Goal: Task Accomplishment & Management: Use online tool/utility

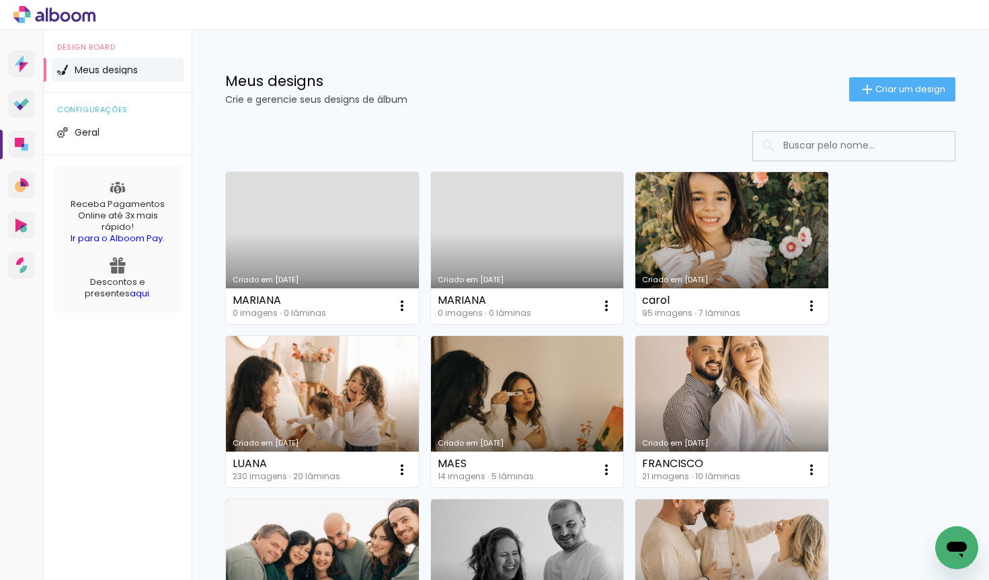
click at [736, 231] on link "Criado em [DATE]" at bounding box center [731, 248] width 193 height 152
click at [0, 0] on neon-animated-pages "Confirmar Cancelar" at bounding box center [0, 0] width 0 height 0
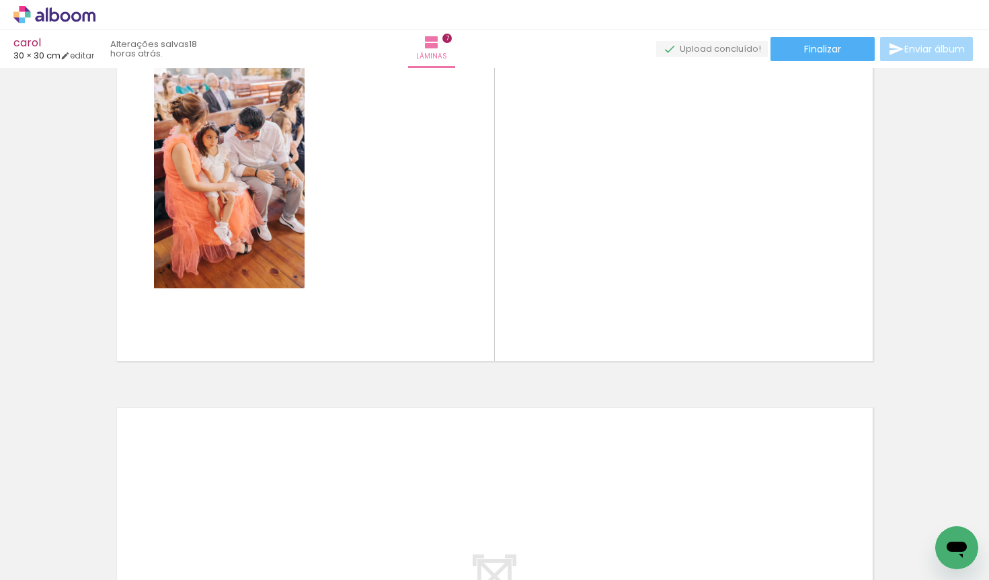
scroll to position [0, 2835]
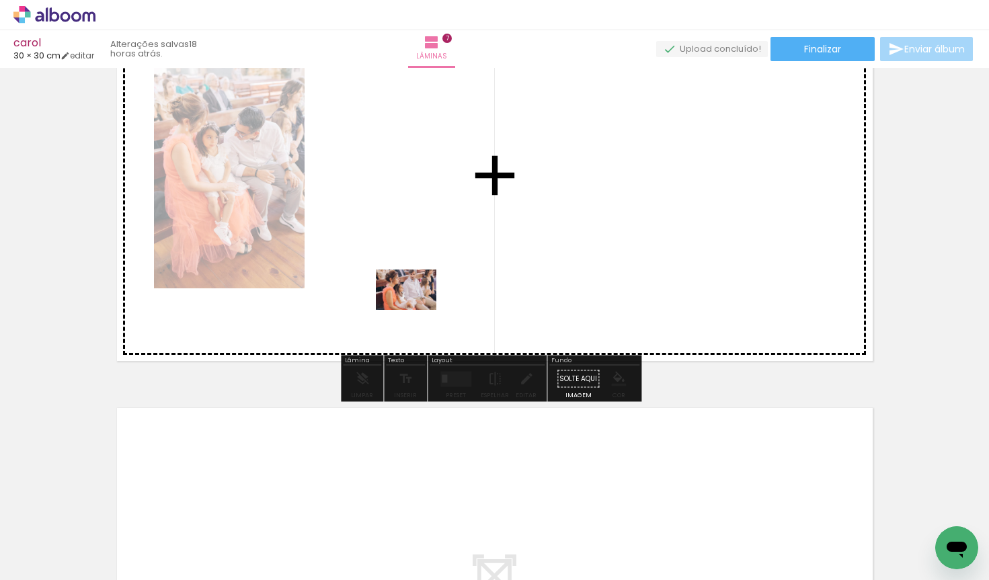
drag, startPoint x: 313, startPoint y: 541, endPoint x: 436, endPoint y: 266, distance: 301.2
click at [436, 266] on quentale-workspace at bounding box center [494, 290] width 989 height 580
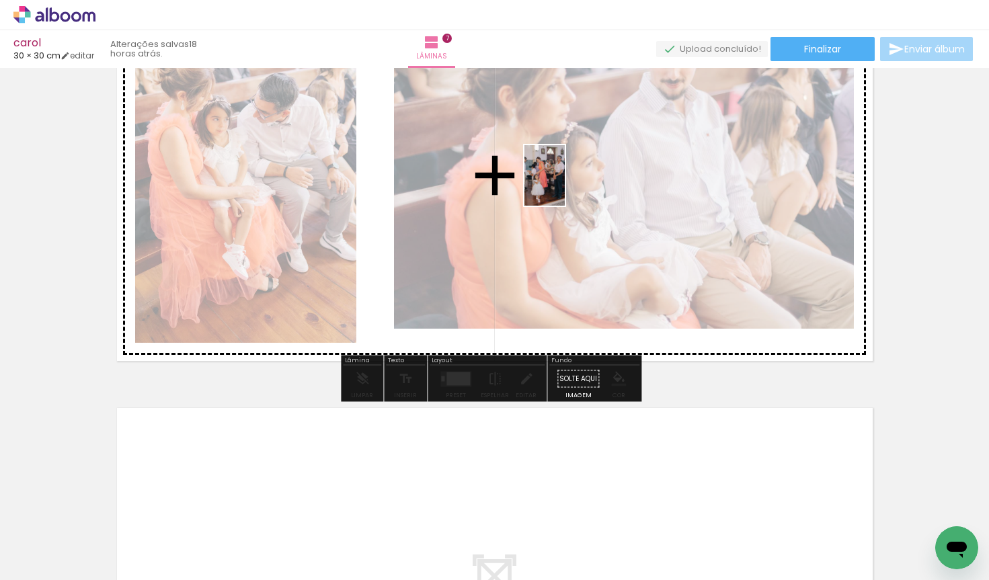
drag, startPoint x: 400, startPoint y: 541, endPoint x: 567, endPoint y: 183, distance: 394.9
click at [567, 183] on quentale-workspace at bounding box center [494, 290] width 989 height 580
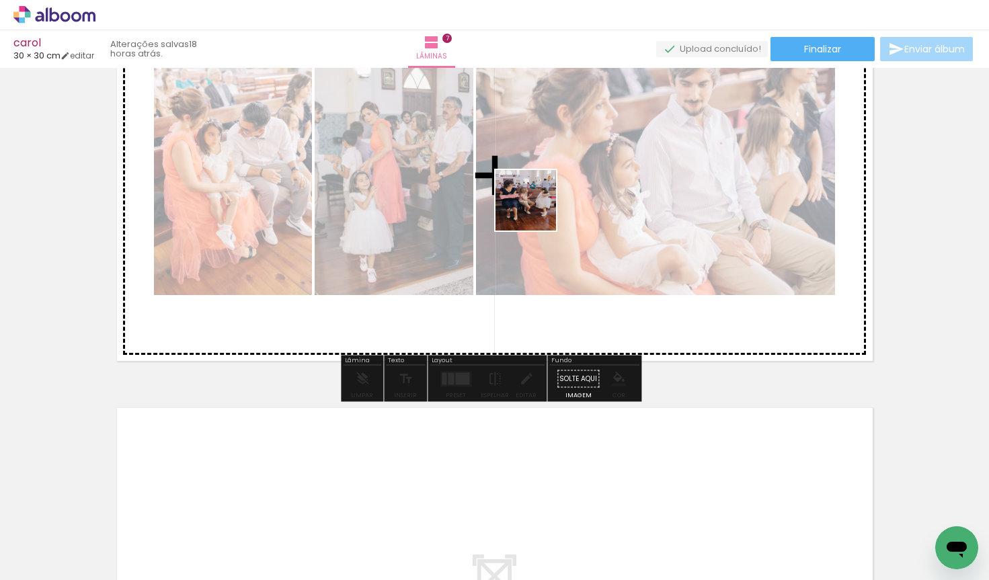
drag, startPoint x: 465, startPoint y: 539, endPoint x: 536, endPoint y: 208, distance: 339.2
click at [536, 208] on quentale-workspace at bounding box center [494, 290] width 989 height 580
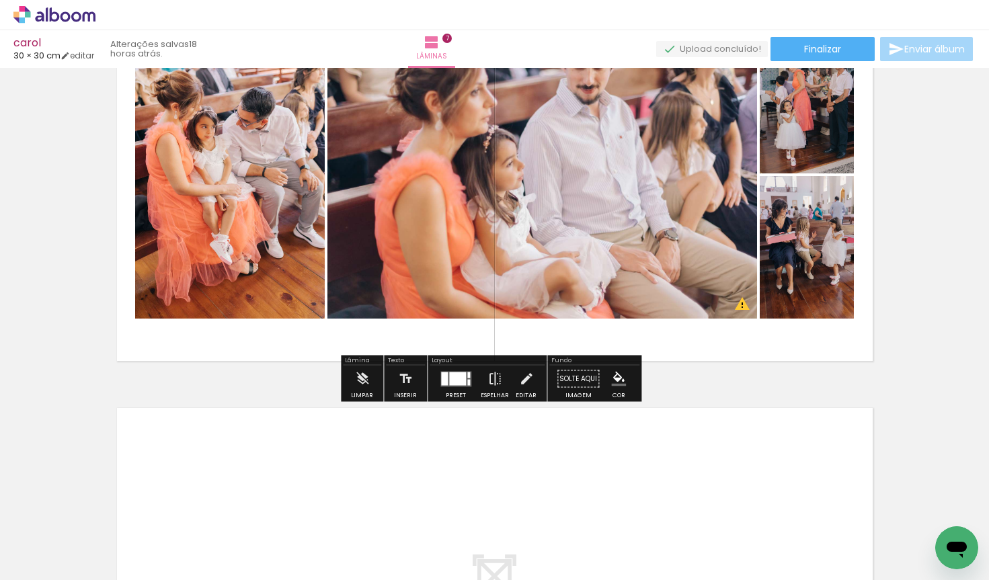
scroll to position [0, 2922]
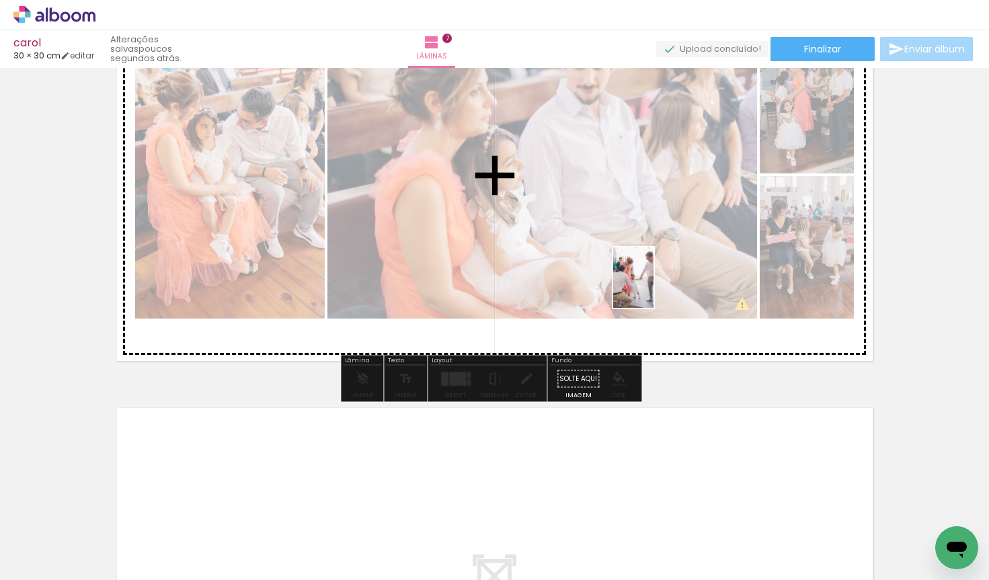
drag, startPoint x: 620, startPoint y: 559, endPoint x: 653, endPoint y: 287, distance: 273.7
click at [653, 287] on quentale-workspace at bounding box center [494, 290] width 989 height 580
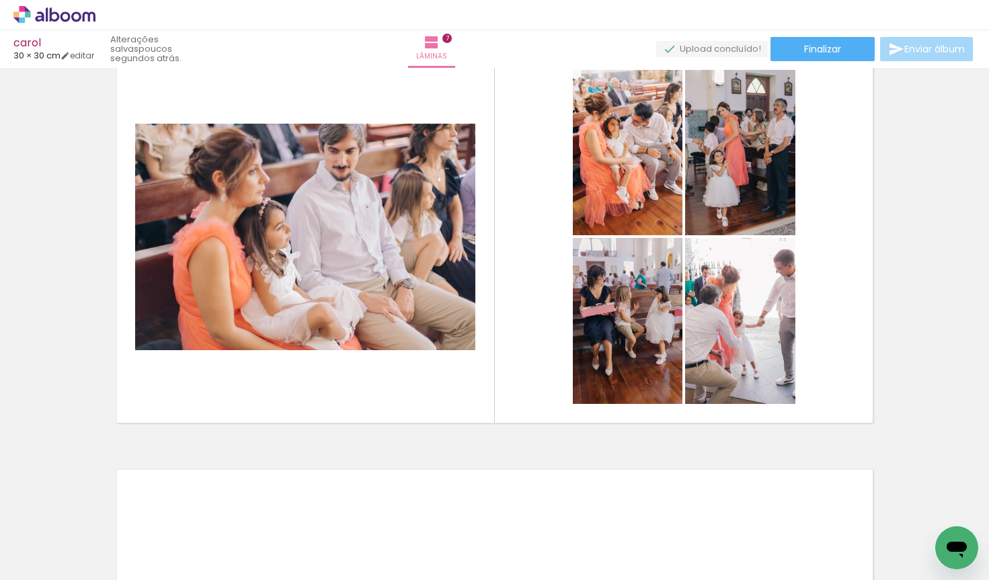
scroll to position [2565, 0]
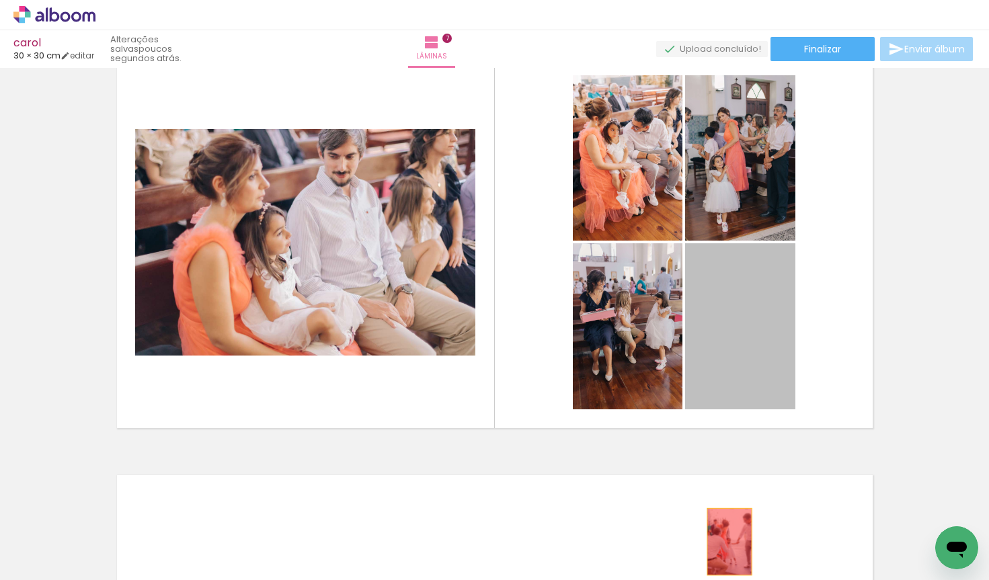
drag, startPoint x: 746, startPoint y: 329, endPoint x: 724, endPoint y: 542, distance: 213.5
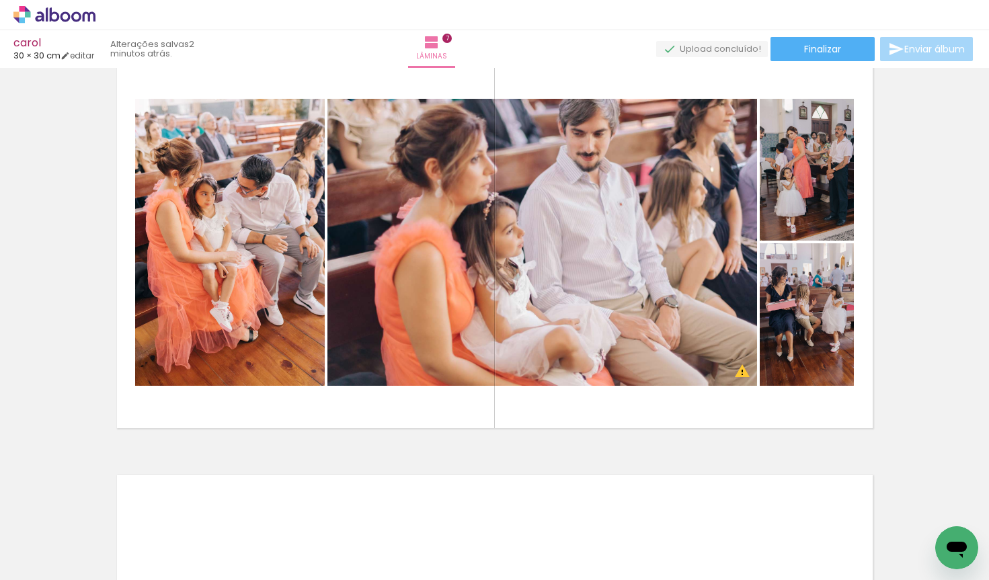
scroll to position [0, 897]
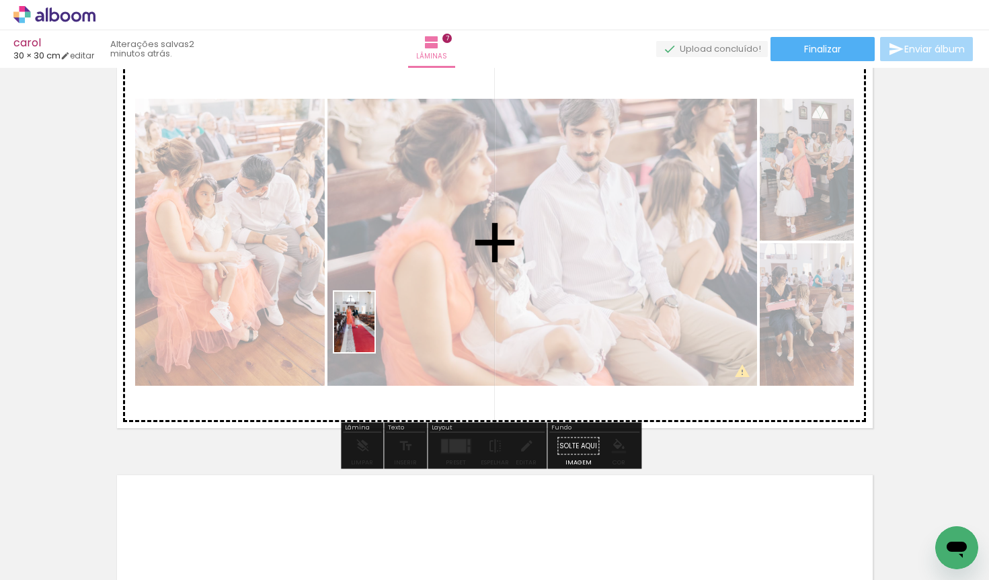
drag, startPoint x: 374, startPoint y: 543, endPoint x: 374, endPoint y: 331, distance: 211.1
click at [374, 331] on quentale-workspace at bounding box center [494, 290] width 989 height 580
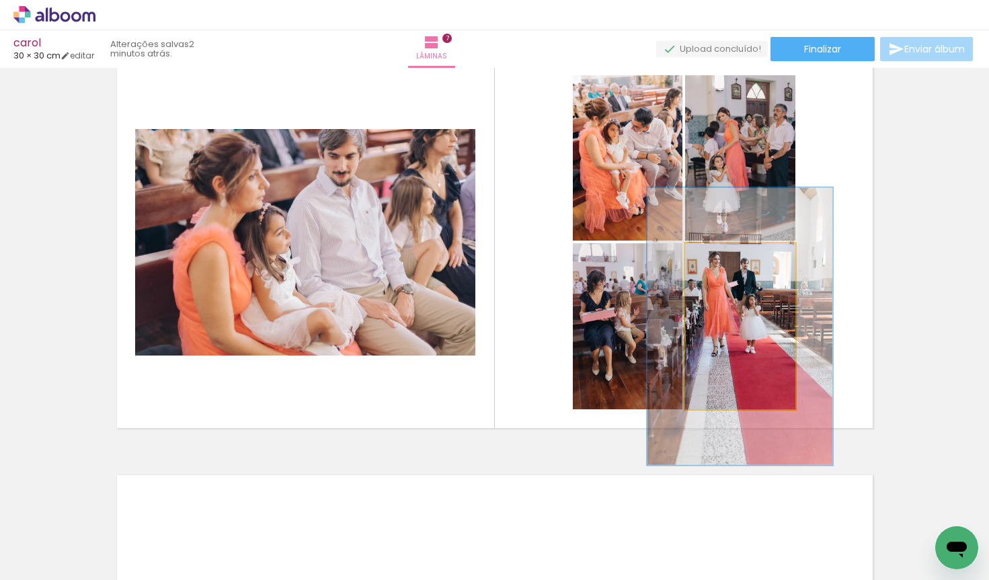
drag, startPoint x: 713, startPoint y: 260, endPoint x: 744, endPoint y: 256, distance: 31.2
click at [744, 256] on div at bounding box center [748, 258] width 22 height 22
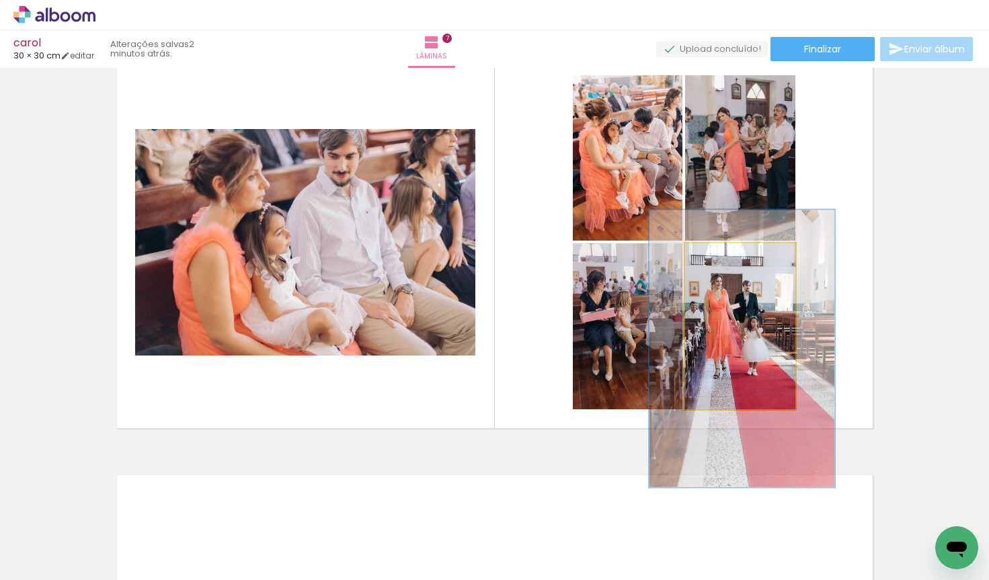
drag, startPoint x: 765, startPoint y: 385, endPoint x: 767, endPoint y: 407, distance: 22.3
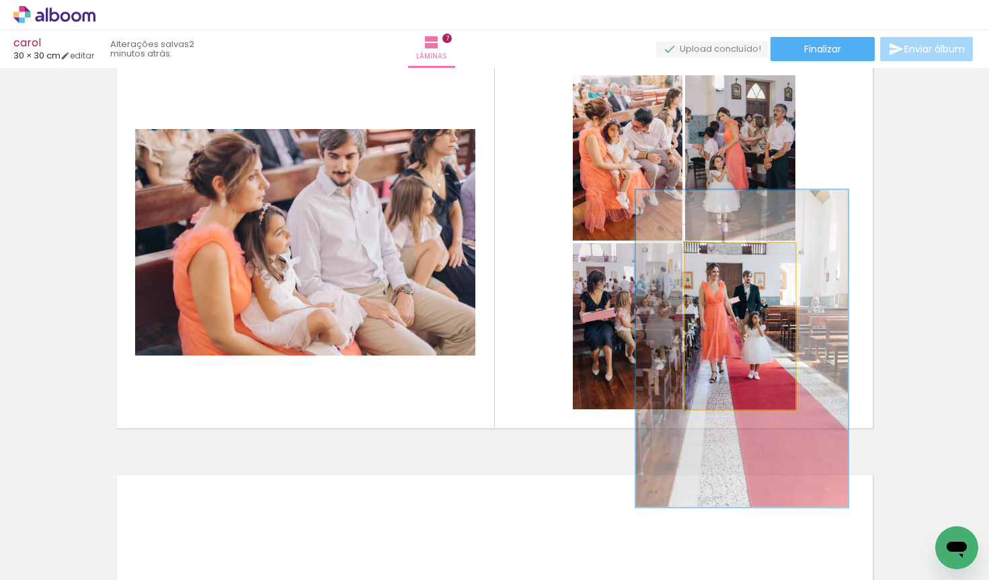
drag, startPoint x: 749, startPoint y: 262, endPoint x: 762, endPoint y: 261, distance: 13.5
type paper-slider "193"
click at [762, 261] on div at bounding box center [764, 258] width 22 height 22
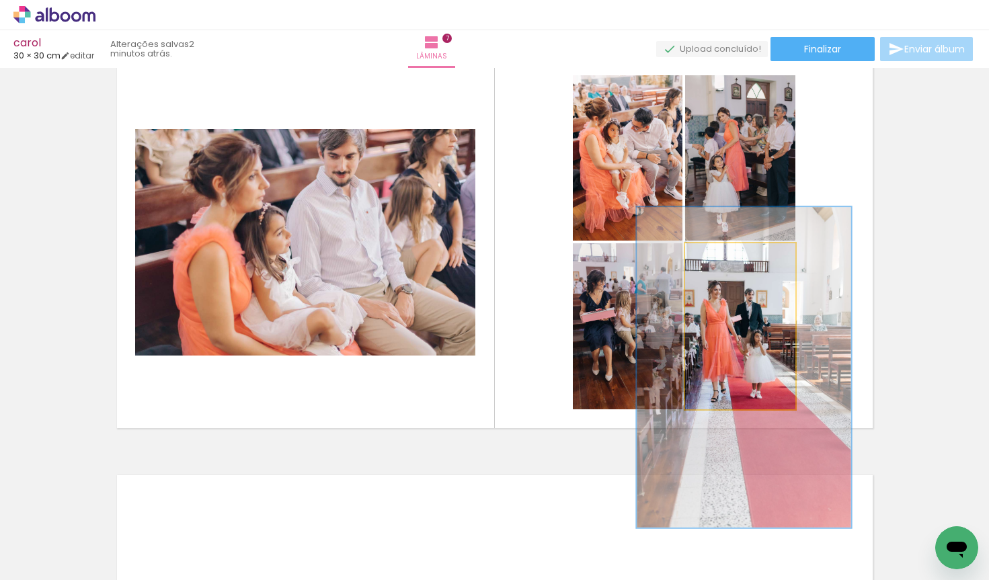
drag, startPoint x: 774, startPoint y: 352, endPoint x: 775, endPoint y: 371, distance: 18.9
click at [775, 371] on div at bounding box center [744, 367] width 214 height 321
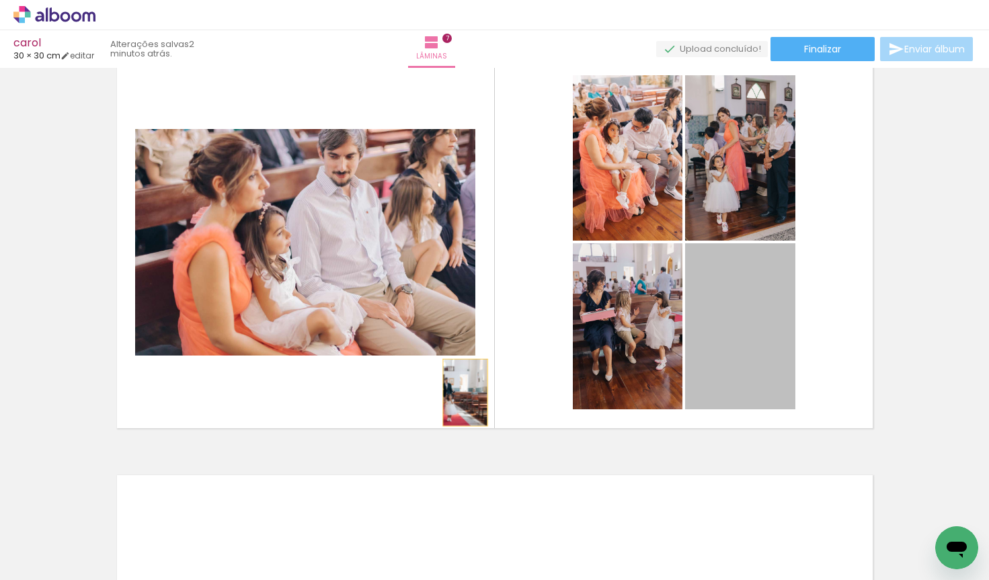
drag, startPoint x: 775, startPoint y: 371, endPoint x: 424, endPoint y: 356, distance: 351.2
click at [424, 356] on quentale-layouter at bounding box center [494, 242] width 769 height 385
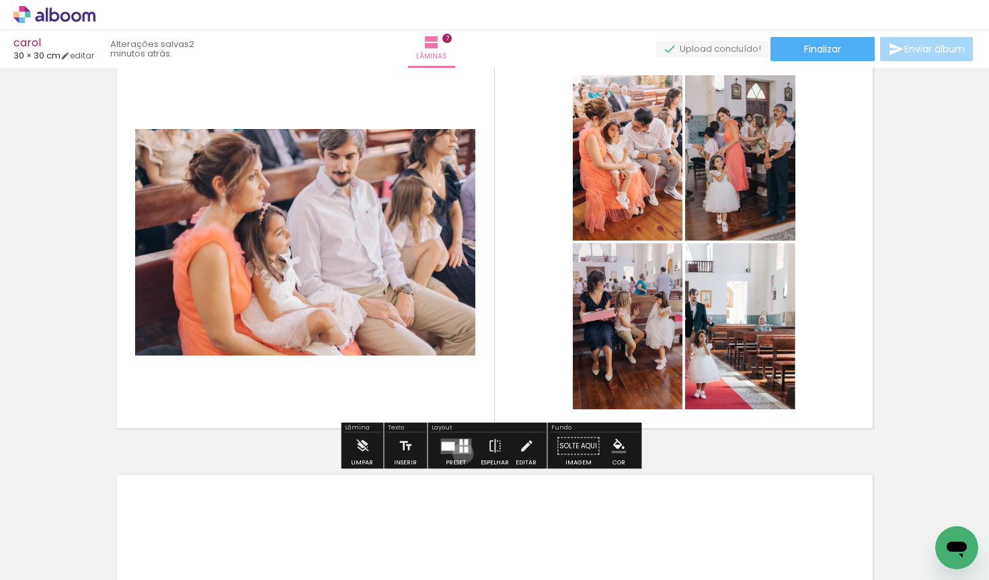
click at [460, 453] on quentale-layouter at bounding box center [455, 445] width 31 height 15
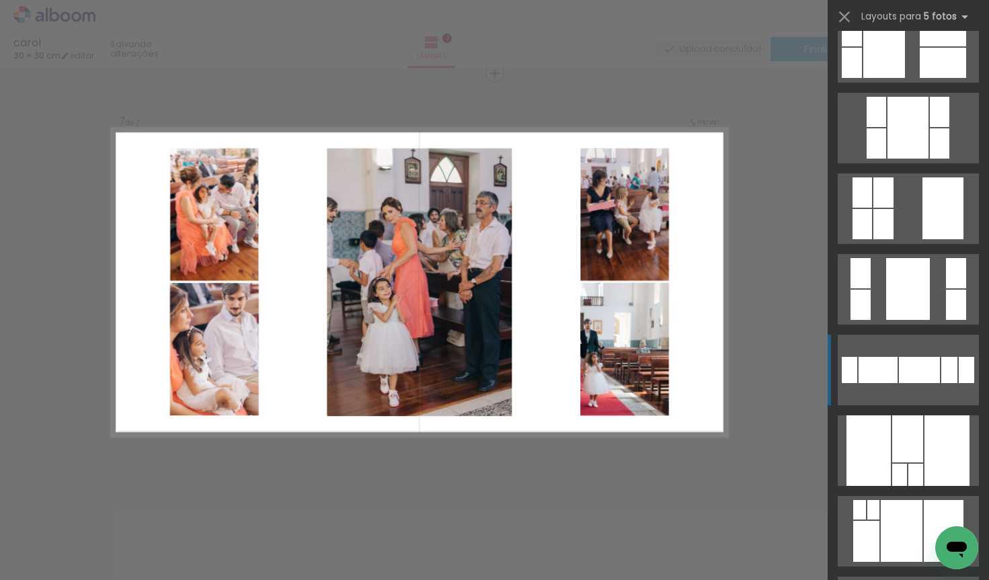
scroll to position [5253, 0]
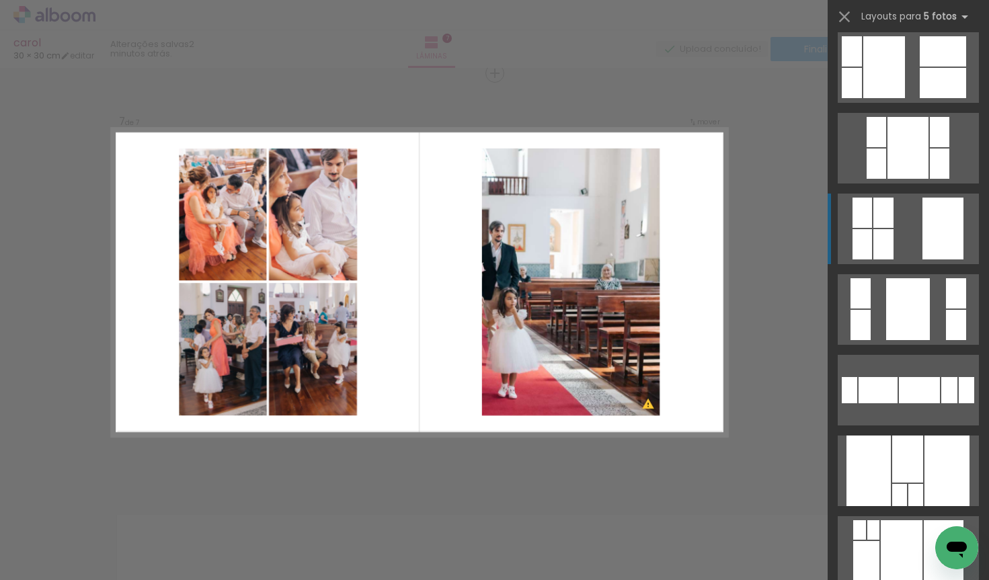
click at [914, 213] on quentale-layouter at bounding box center [908, 229] width 141 height 71
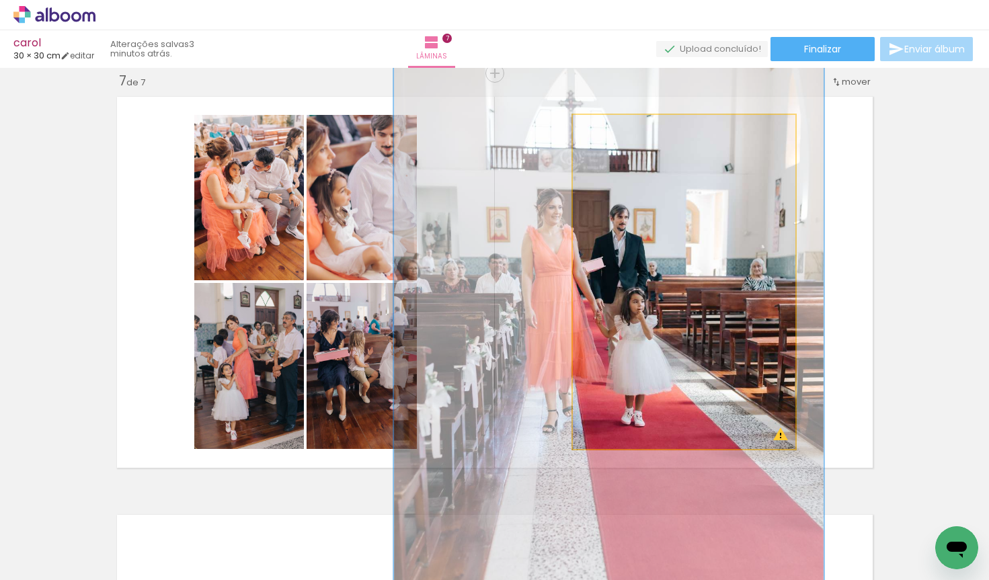
drag, startPoint x: 706, startPoint y: 320, endPoint x: 733, endPoint y: 319, distance: 26.9
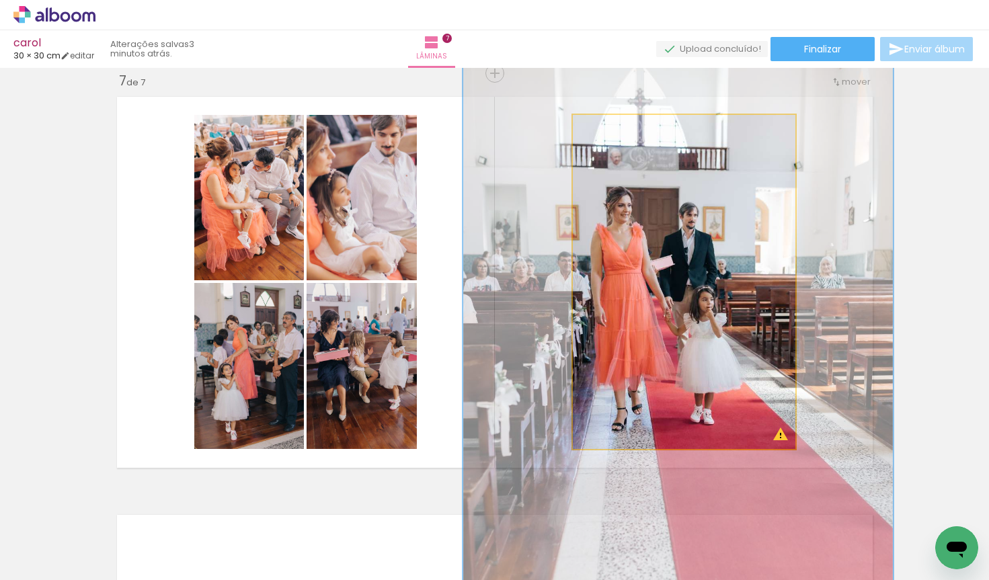
drag, startPoint x: 639, startPoint y: 326, endPoint x: 719, endPoint y: 323, distance: 79.4
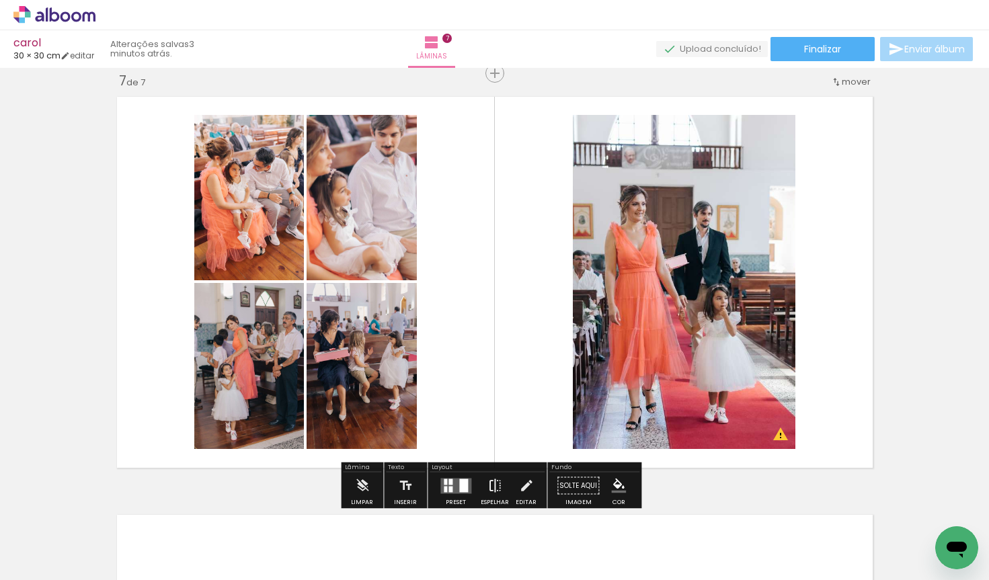
click at [493, 479] on iron-icon at bounding box center [494, 486] width 15 height 27
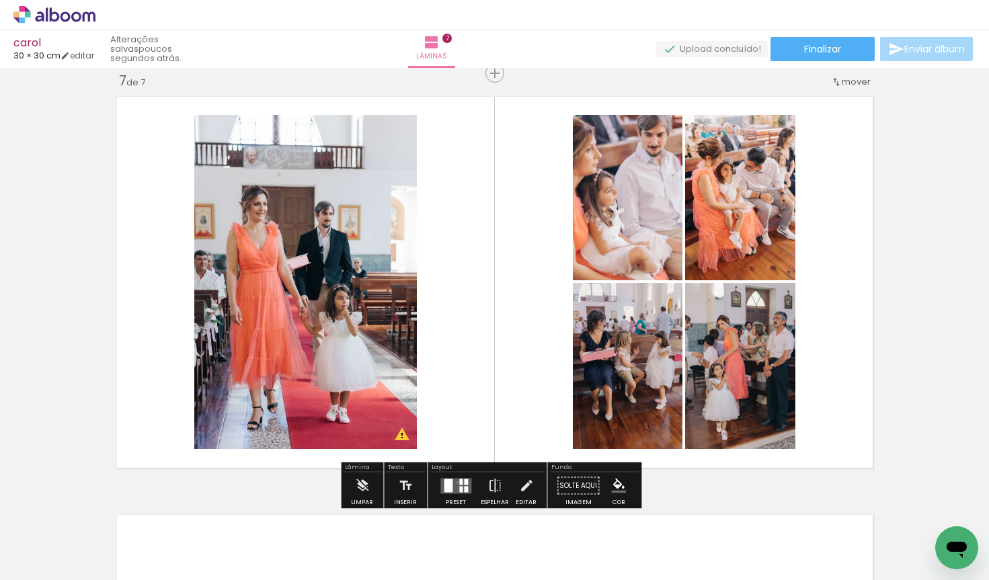
click at [454, 482] on quentale-layouter at bounding box center [455, 485] width 31 height 15
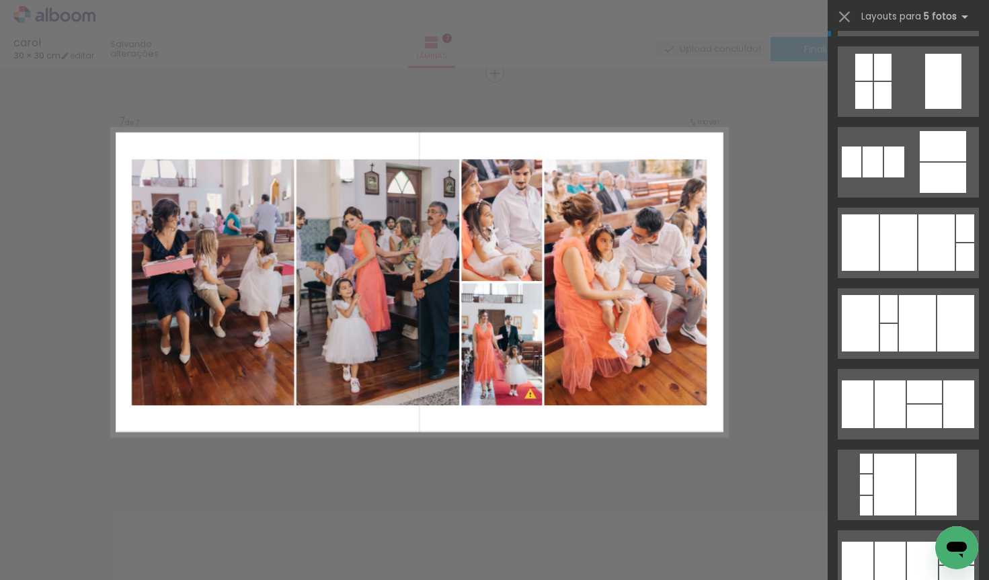
scroll to position [7251, 0]
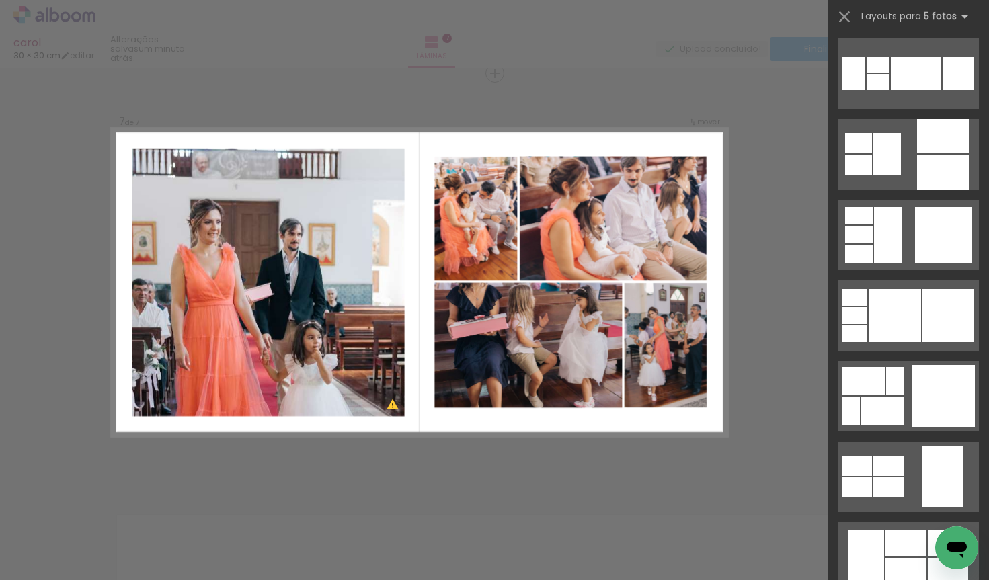
scroll to position [16862, 0]
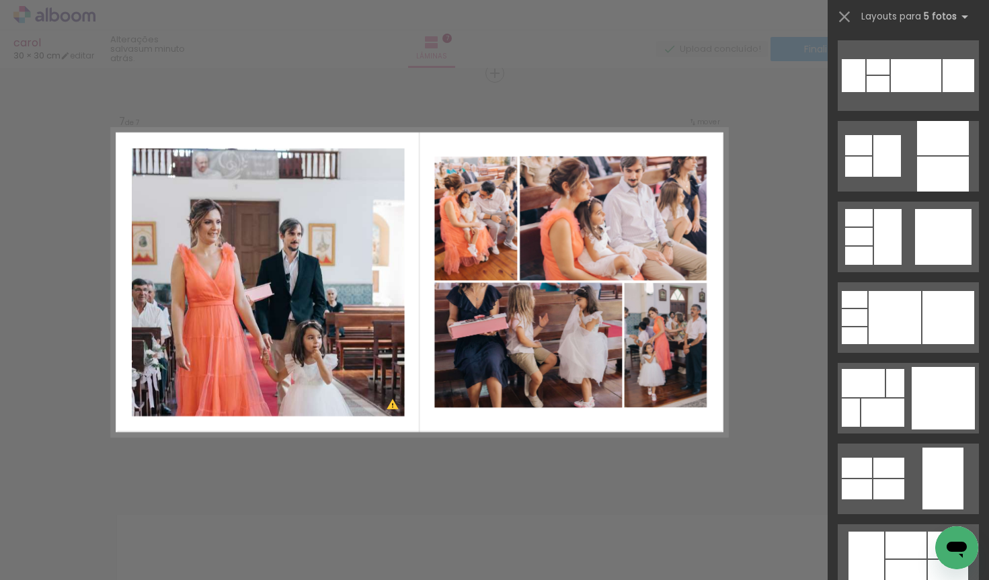
click at [928, 403] on div at bounding box center [943, 398] width 63 height 63
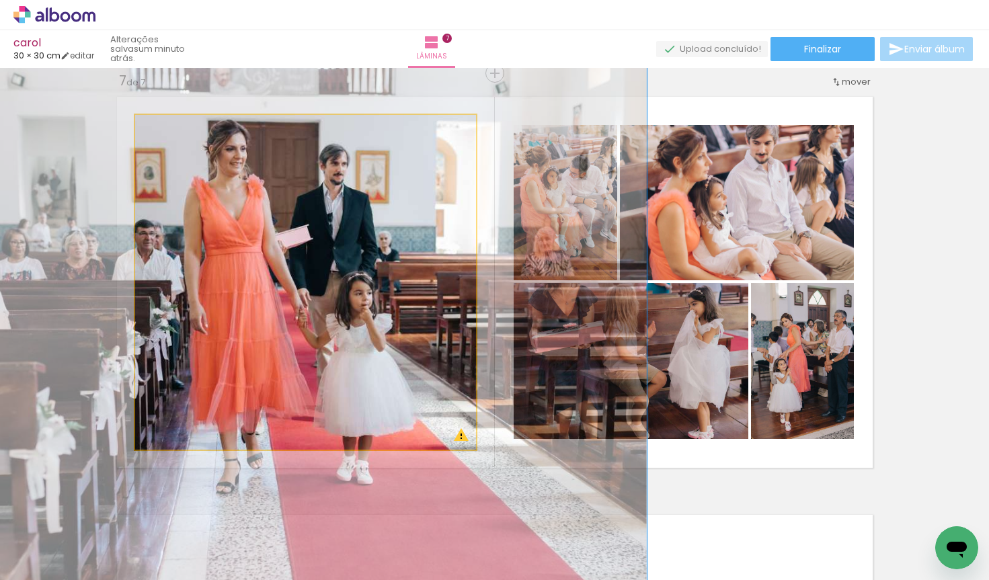
drag, startPoint x: 369, startPoint y: 376, endPoint x: 369, endPoint y: 316, distance: 60.5
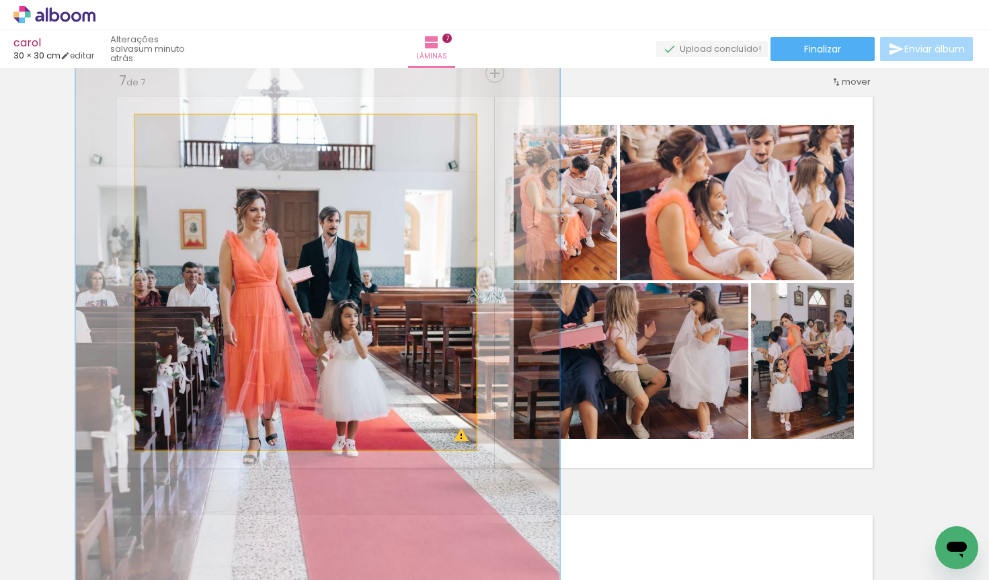
drag, startPoint x: 206, startPoint y: 135, endPoint x: 178, endPoint y: 141, distance: 28.1
type paper-slider "140"
click at [178, 141] on quentale-photo at bounding box center [305, 282] width 341 height 335
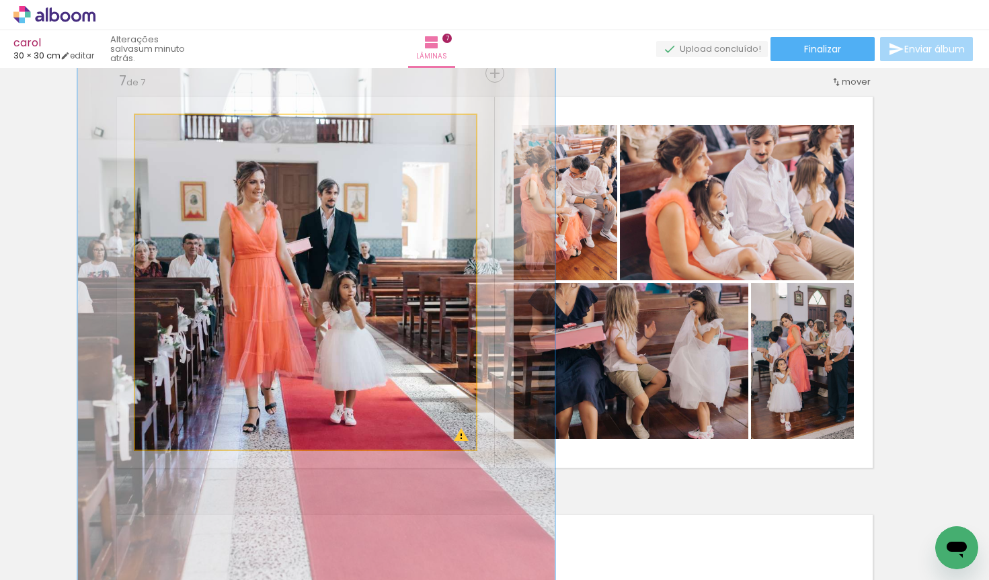
drag, startPoint x: 354, startPoint y: 332, endPoint x: 352, endPoint y: 302, distance: 30.3
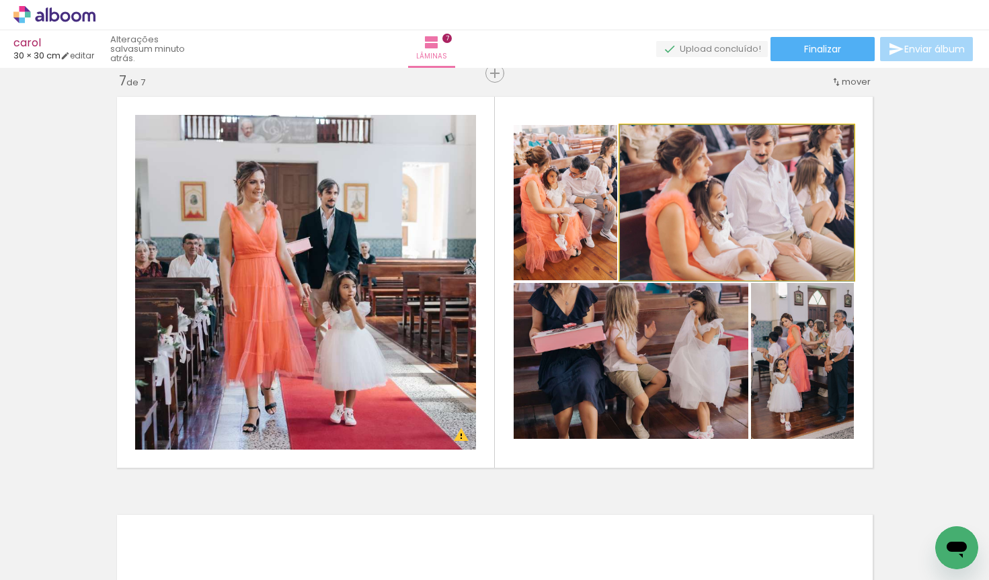
drag, startPoint x: 760, startPoint y: 194, endPoint x: 761, endPoint y: 230, distance: 36.3
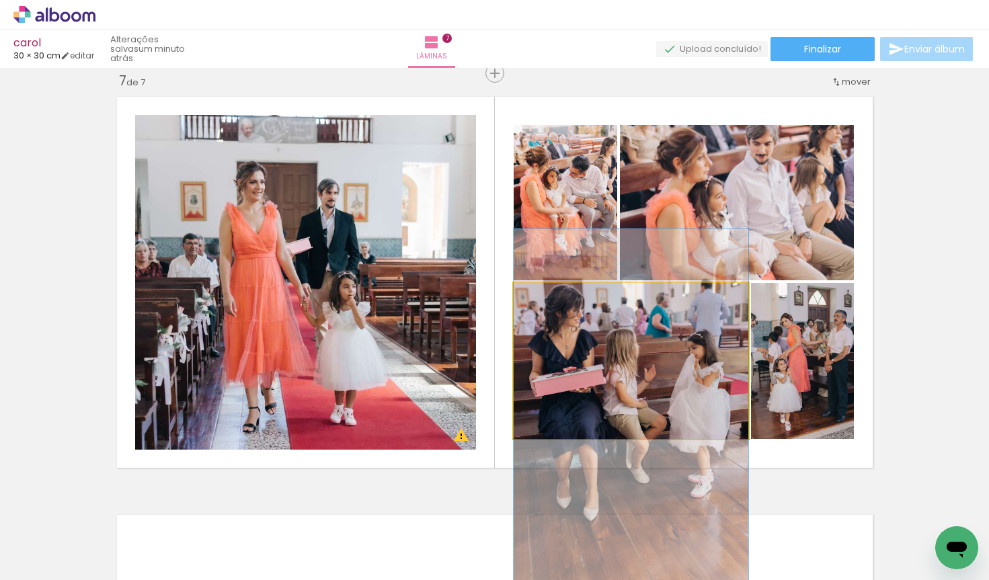
drag, startPoint x: 670, startPoint y: 356, endPoint x: 674, endPoint y: 399, distance: 43.9
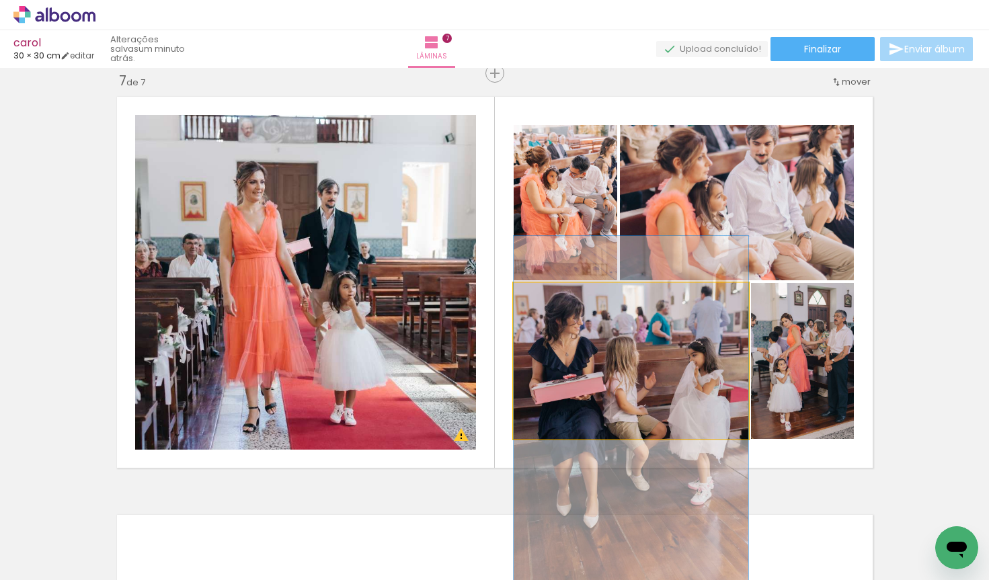
click at [674, 407] on quentale-photo at bounding box center [631, 361] width 235 height 156
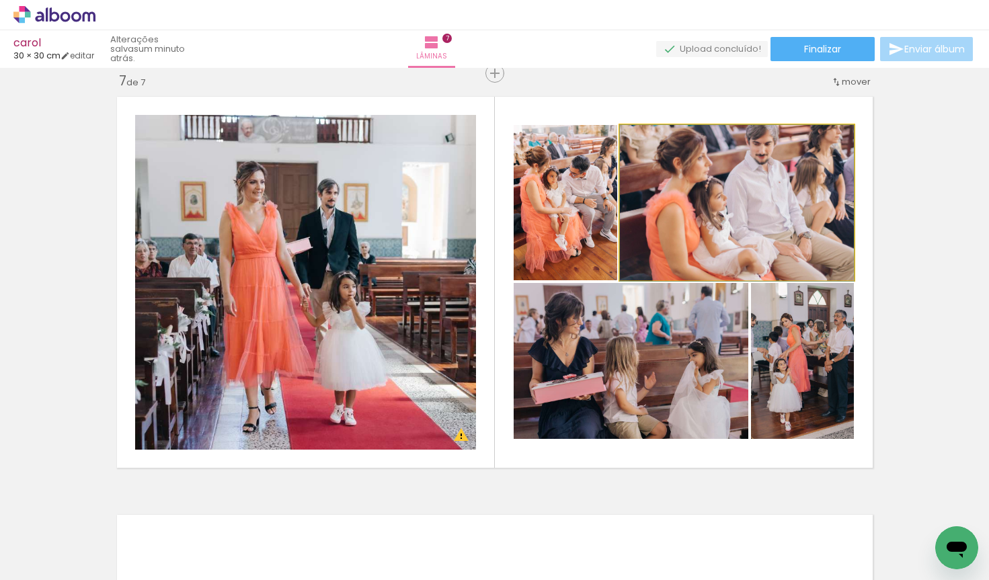
drag, startPoint x: 709, startPoint y: 214, endPoint x: 707, endPoint y: 229, distance: 14.2
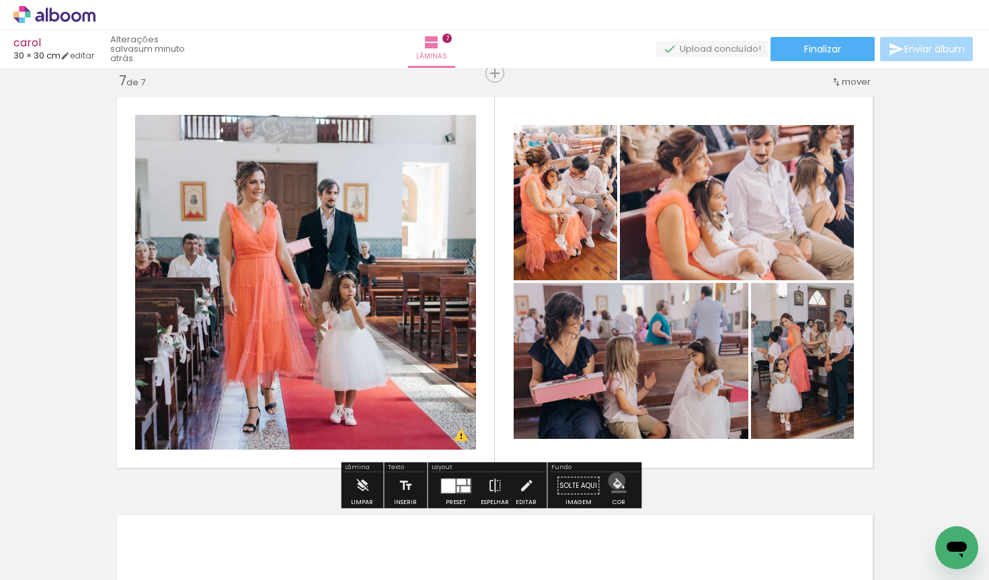
click at [611, 481] on iron-icon "color picker" at bounding box center [618, 486] width 15 height 15
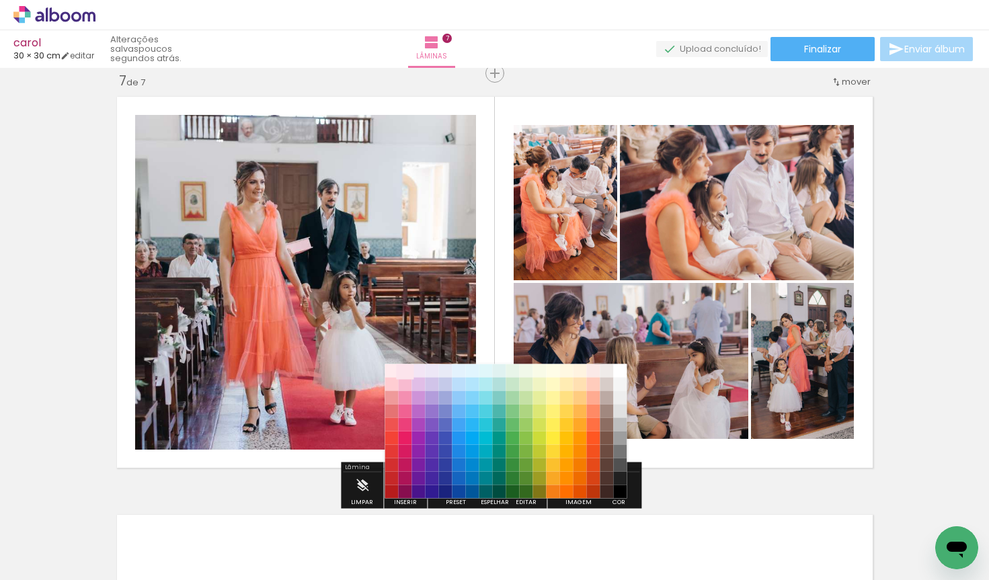
click at [408, 369] on paper-item "#fce4ec" at bounding box center [405, 370] width 13 height 13
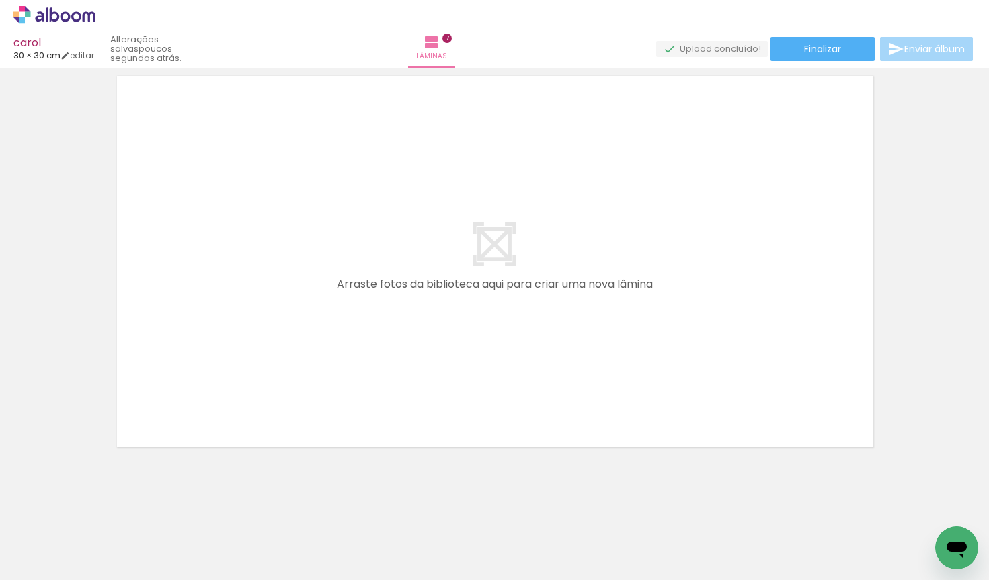
scroll to position [0, 2687]
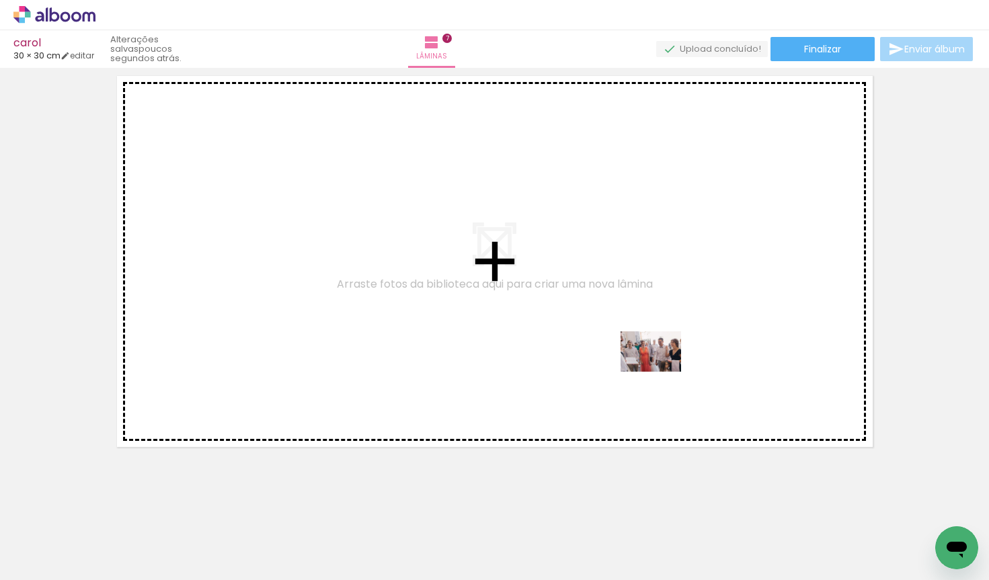
drag, startPoint x: 690, startPoint y: 553, endPoint x: 661, endPoint y: 372, distance: 183.9
click at [661, 372] on quentale-workspace at bounding box center [494, 290] width 989 height 580
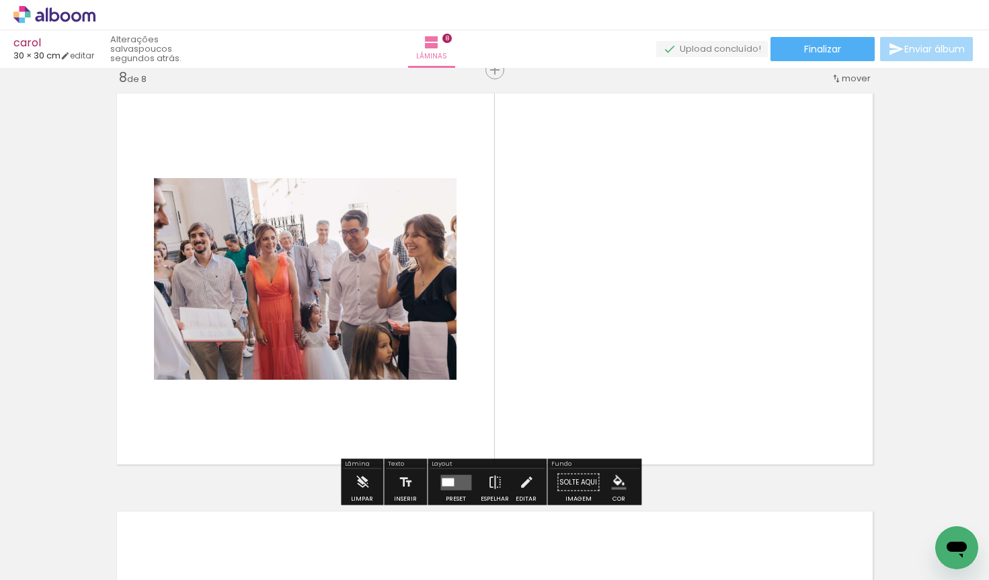
scroll to position [2944, 0]
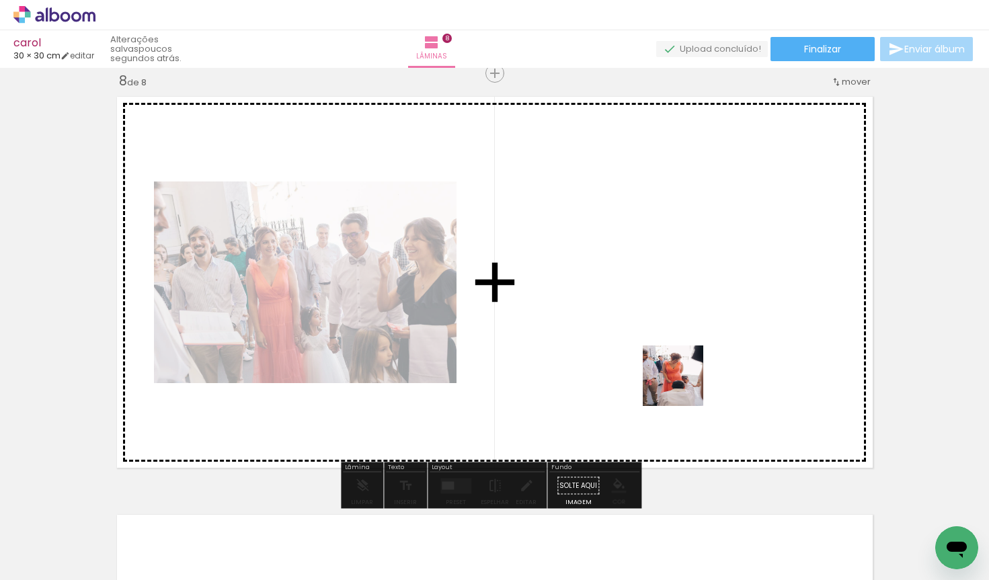
drag, startPoint x: 766, startPoint y: 551, endPoint x: 675, endPoint y: 370, distance: 202.6
click at [674, 366] on quentale-workspace at bounding box center [494, 290] width 989 height 580
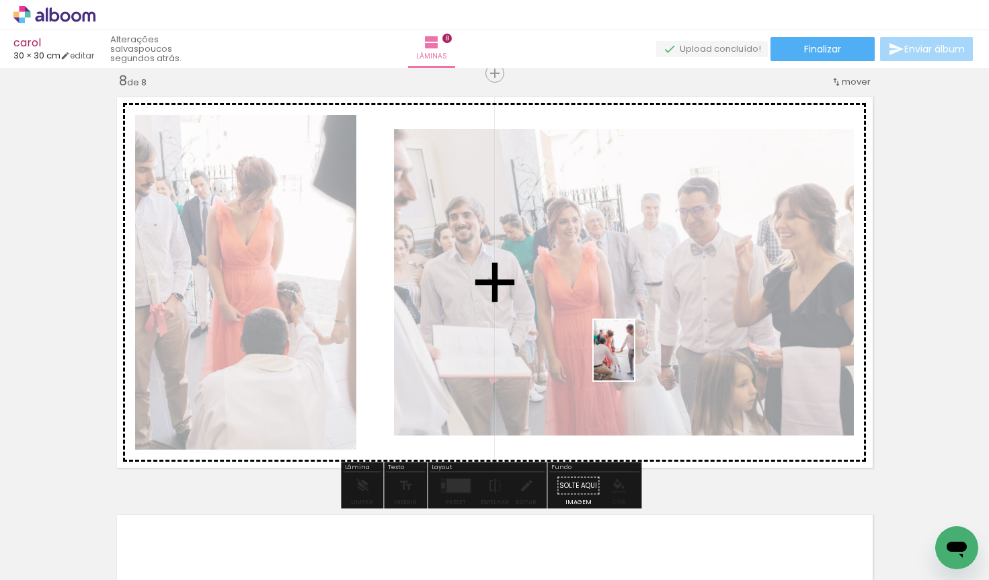
drag, startPoint x: 826, startPoint y: 553, endPoint x: 634, endPoint y: 361, distance: 271.0
click at [634, 361] on quentale-workspace at bounding box center [494, 290] width 989 height 580
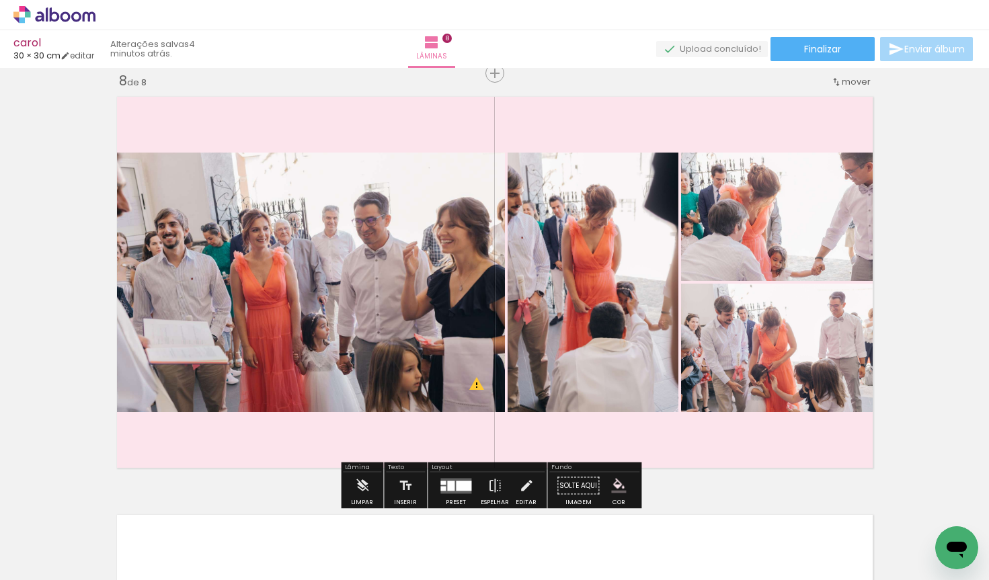
scroll to position [0, 3011]
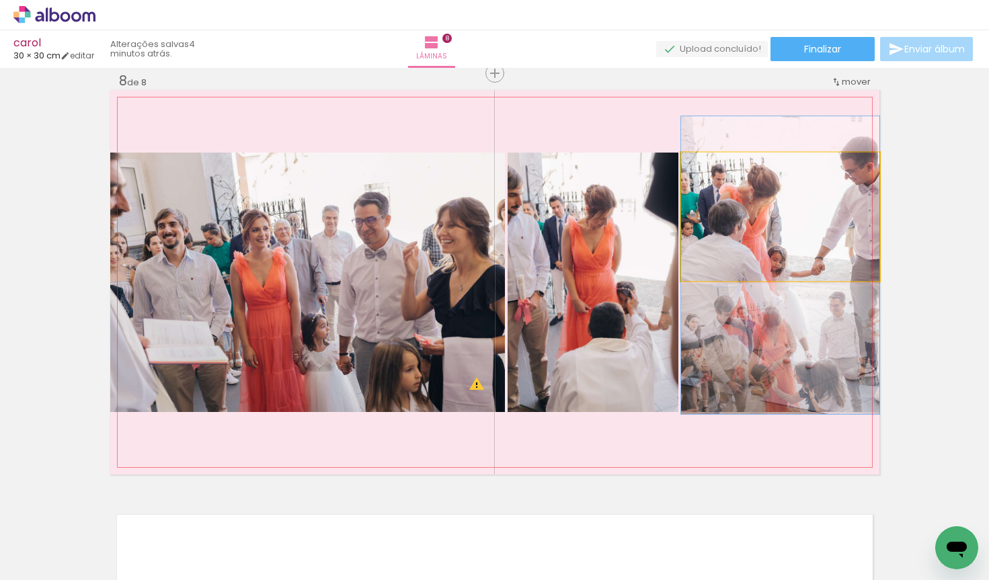
click at [820, 257] on quentale-photo at bounding box center [780, 217] width 198 height 128
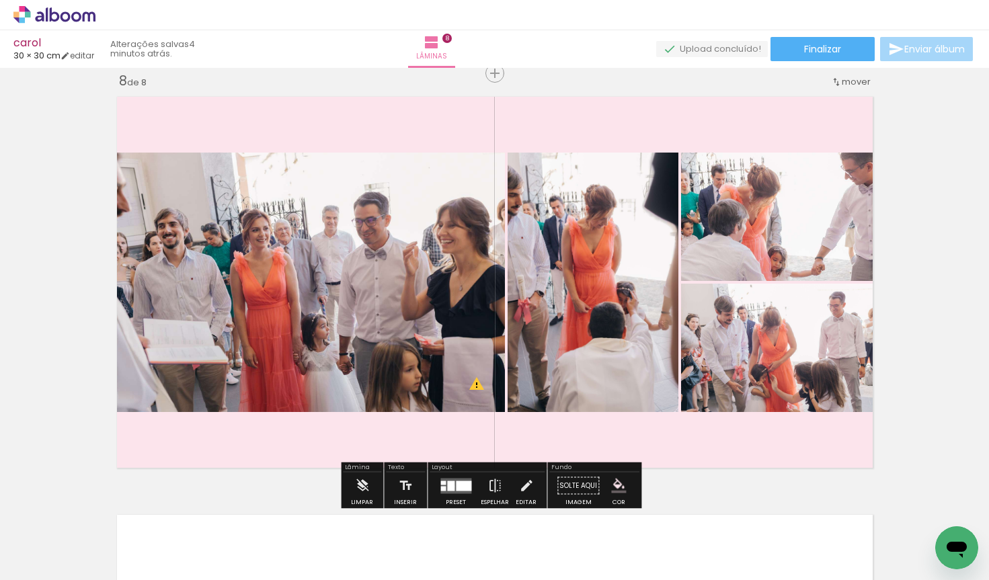
click at [450, 486] on div at bounding box center [450, 486] width 7 height 10
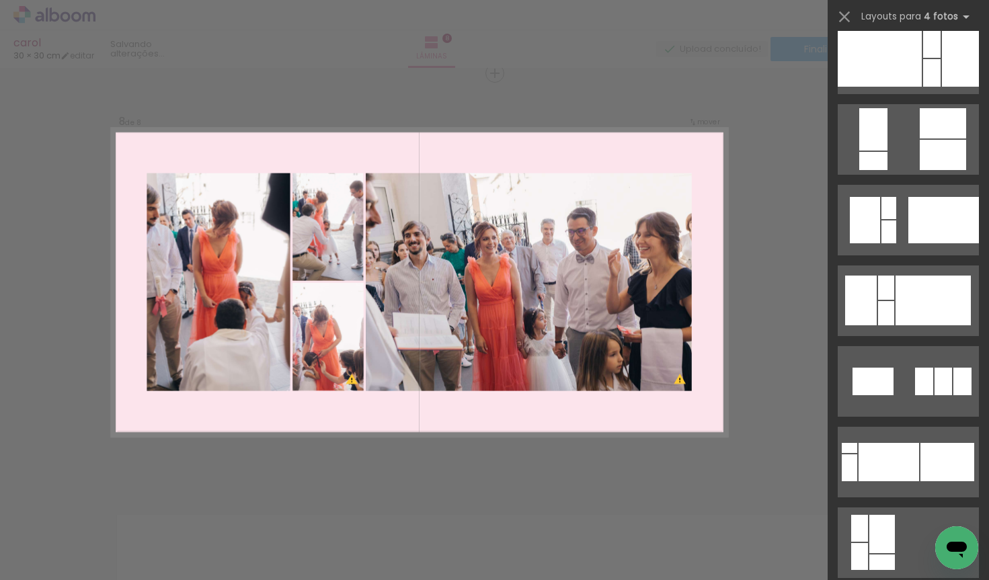
scroll to position [8779, 0]
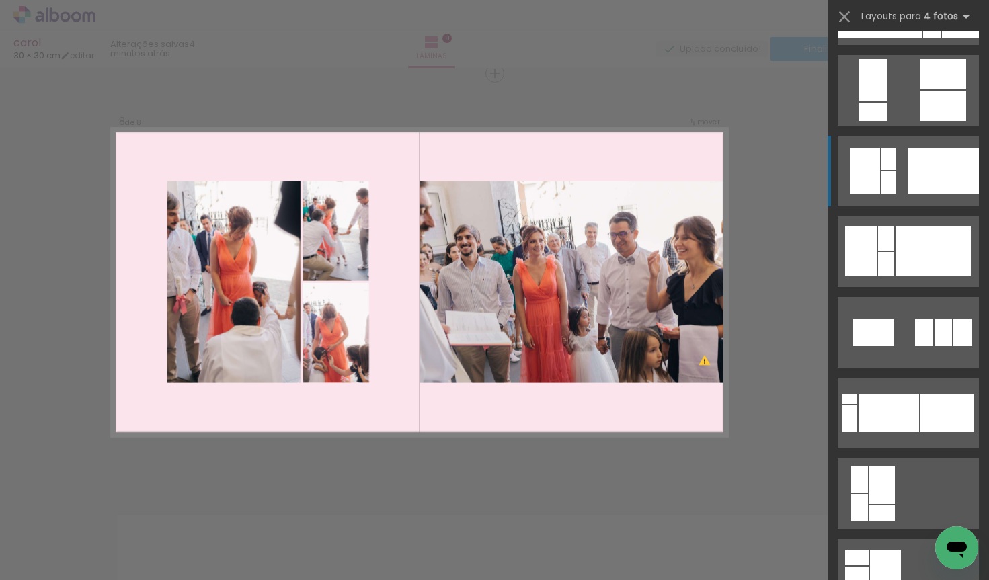
click at [926, 175] on div at bounding box center [943, 171] width 71 height 46
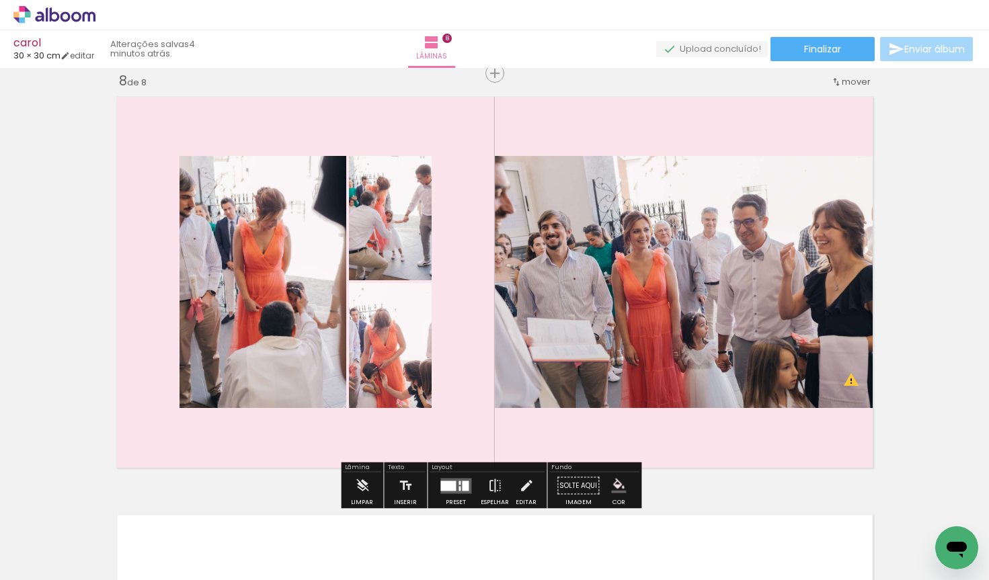
click at [448, 488] on div at bounding box center [447, 486] width 15 height 10
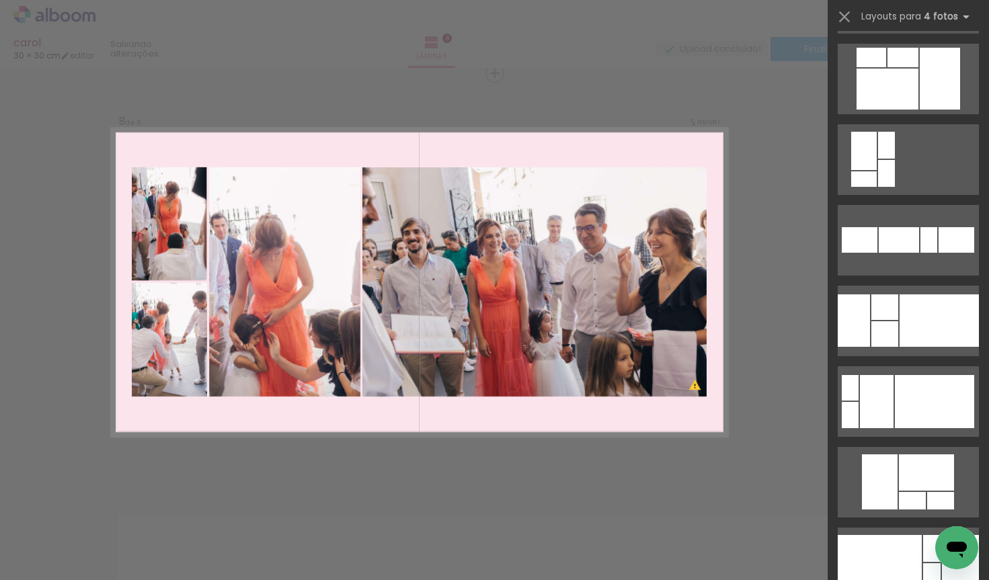
scroll to position [9449, 0]
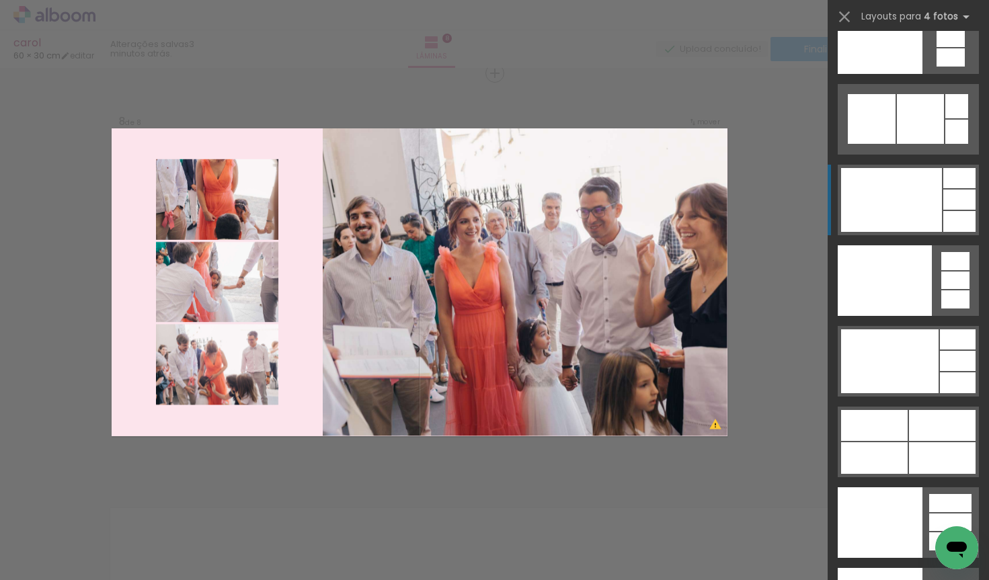
scroll to position [29542, 0]
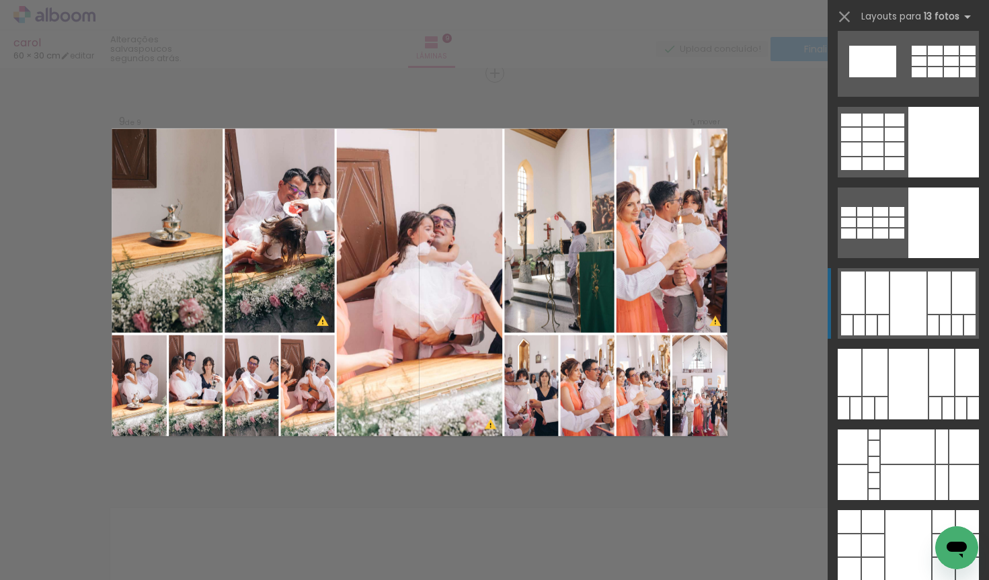
scroll to position [745, 0]
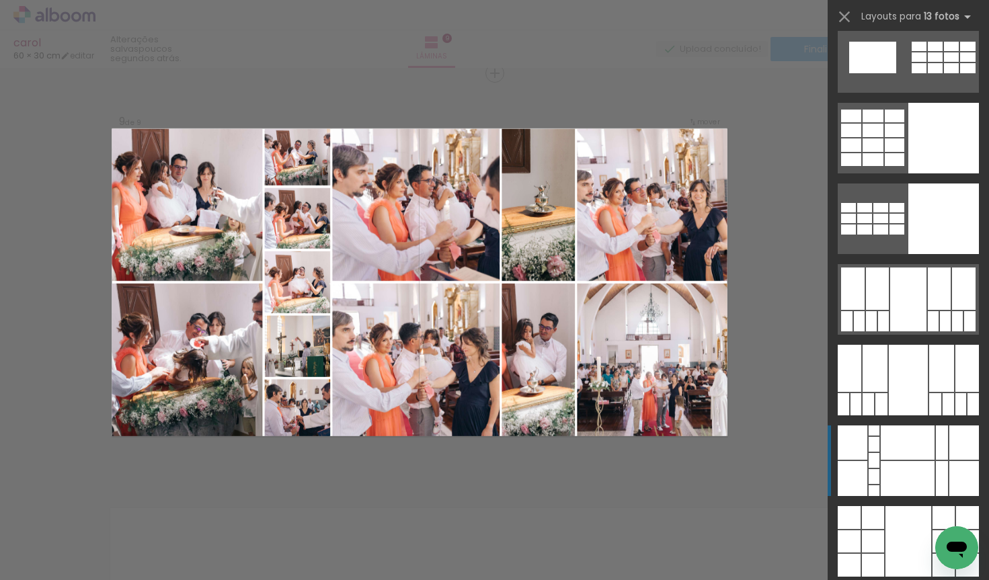
click at [896, 451] on div at bounding box center [908, 443] width 54 height 34
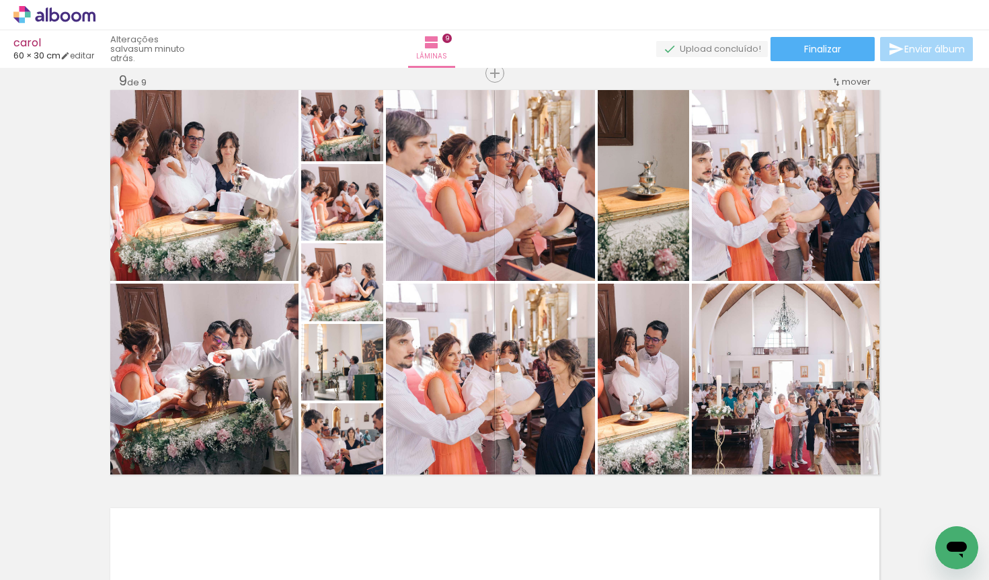
scroll to position [0, 6279]
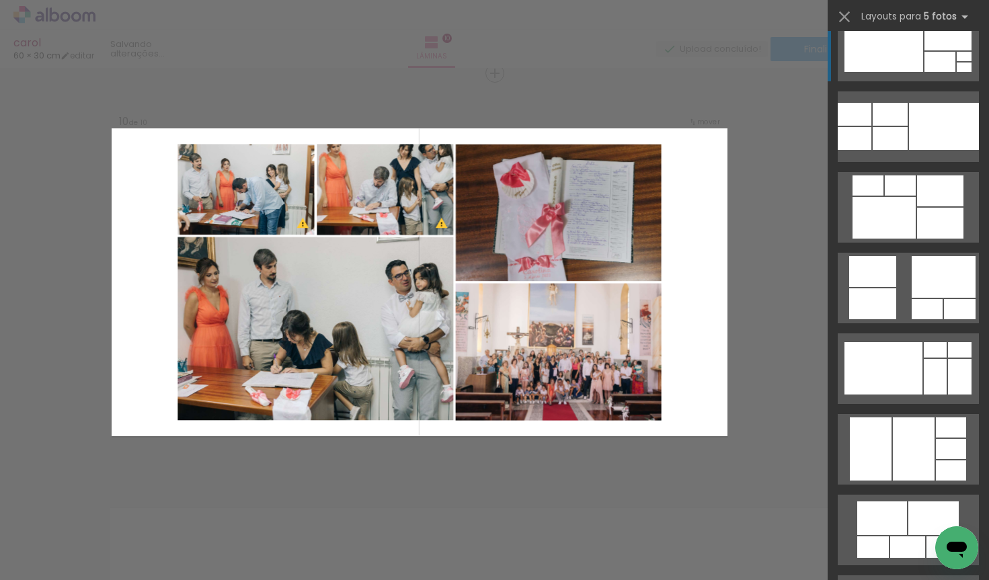
scroll to position [14701, 0]
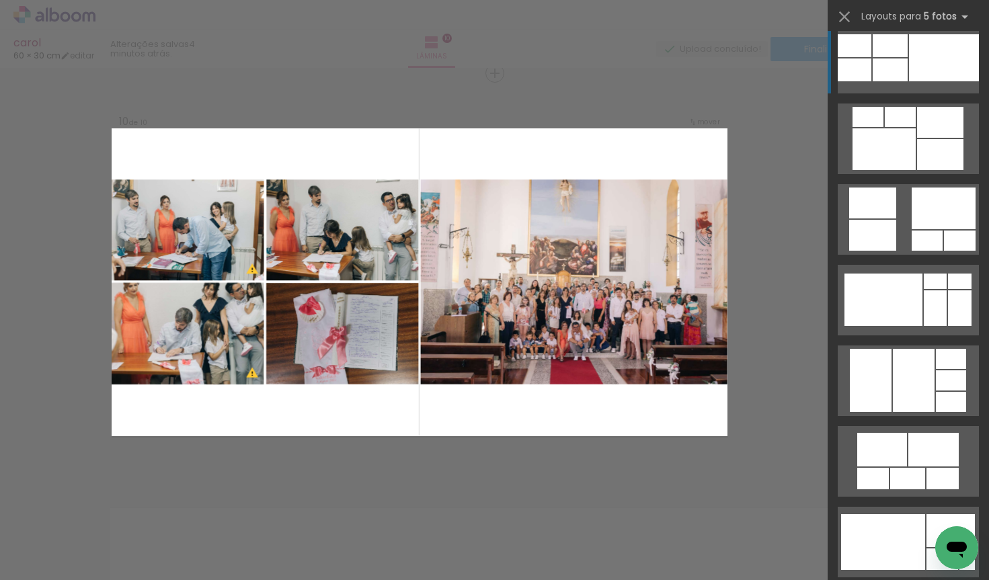
click at [922, 73] on div at bounding box center [944, 57] width 70 height 47
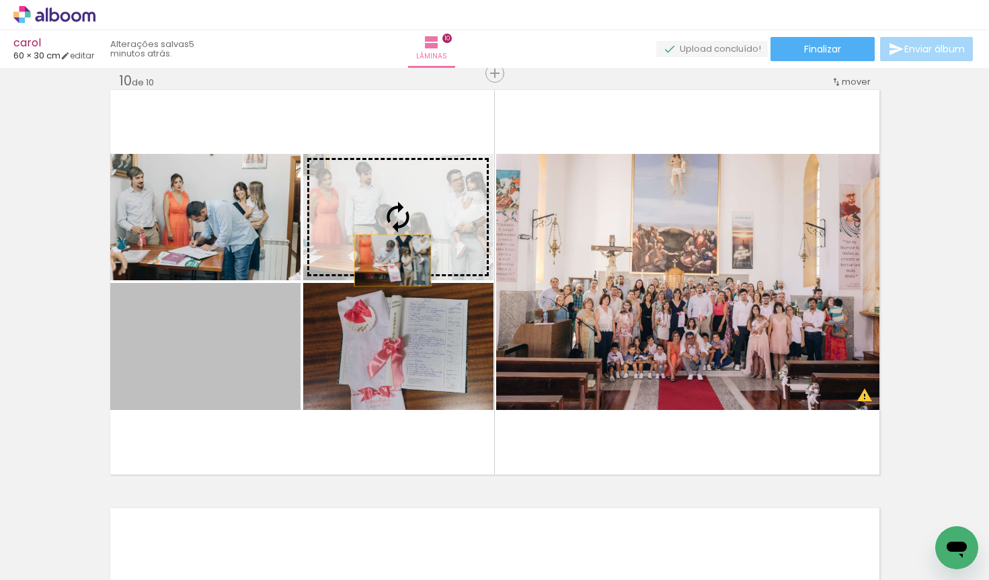
drag, startPoint x: 198, startPoint y: 358, endPoint x: 389, endPoint y: 259, distance: 215.6
click at [0, 0] on slot at bounding box center [0, 0] width 0 height 0
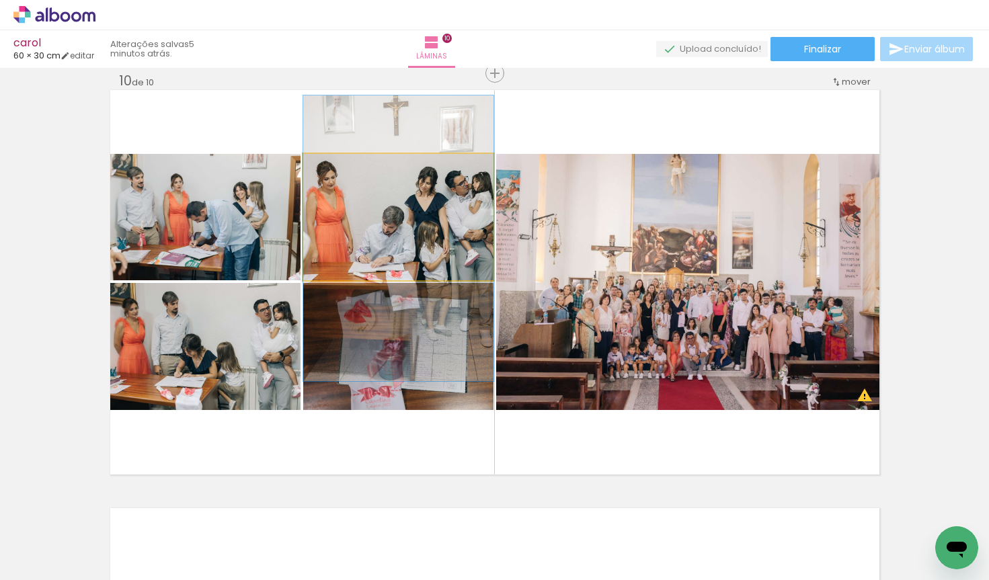
drag, startPoint x: 396, startPoint y: 241, endPoint x: 391, endPoint y: 263, distance: 22.8
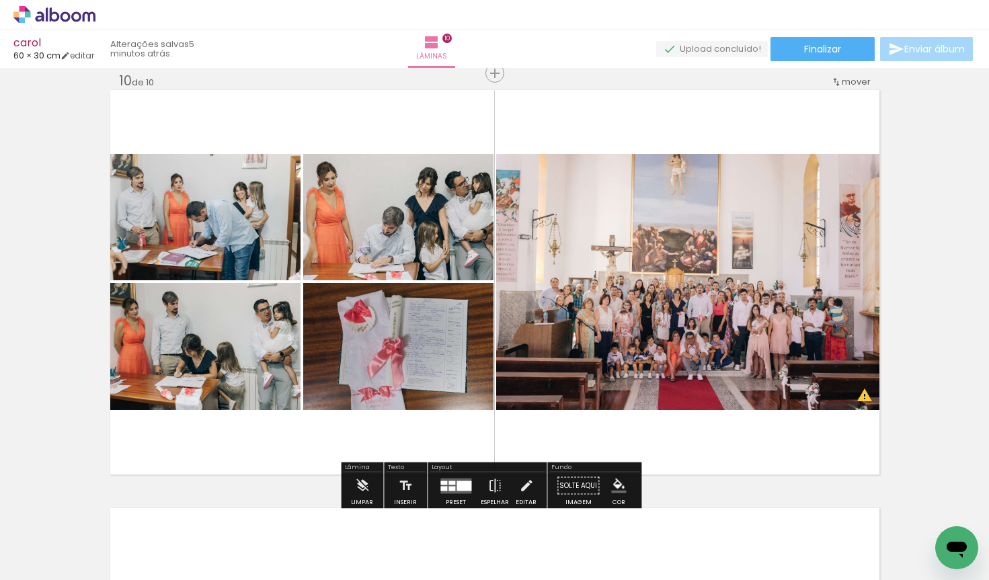
click at [615, 496] on quentale-thumb at bounding box center [595, 534] width 75 height 77
click at [615, 481] on iron-icon "color picker" at bounding box center [618, 486] width 15 height 15
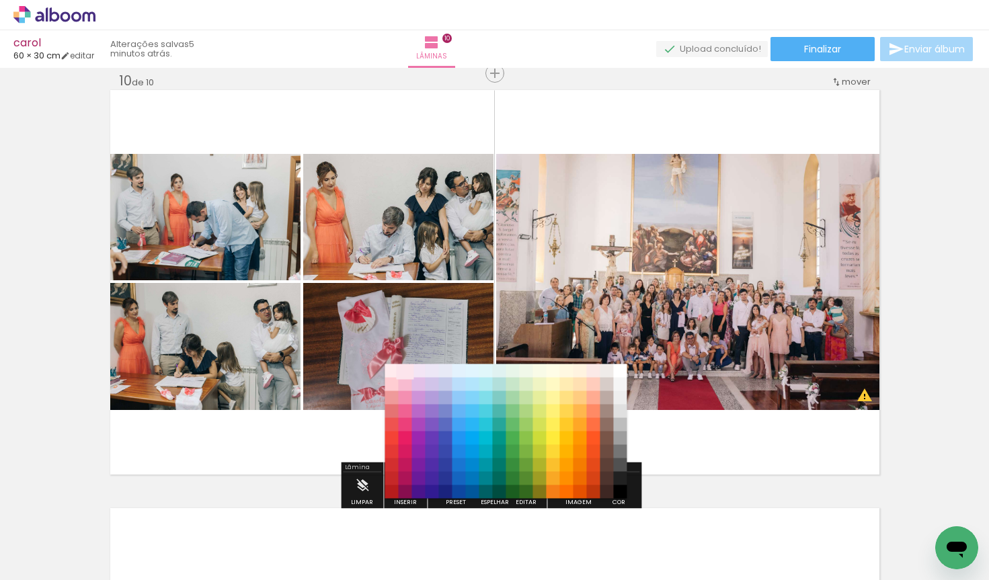
click at [406, 370] on paper-item "#fce4ec" at bounding box center [405, 370] width 13 height 13
click at [401, 370] on paper-item "#fce4ec" at bounding box center [405, 370] width 13 height 13
click at [404, 385] on paper-item "#f8bbd0" at bounding box center [405, 384] width 13 height 13
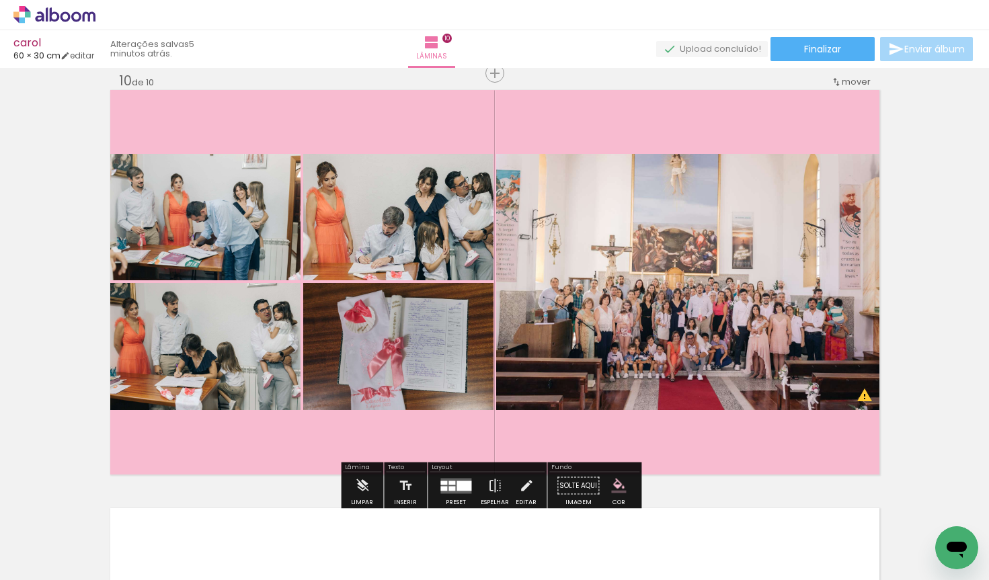
click at [613, 477] on paper-menu-button "#ffebee #ffcdd2 #ef9a9a #e57373 #ef5350 #f44336 #e53935 #d32f2f #c62828 #b71c1c…" at bounding box center [619, 486] width 26 height 26
click at [621, 487] on iron-icon "color picker" at bounding box center [618, 486] width 15 height 15
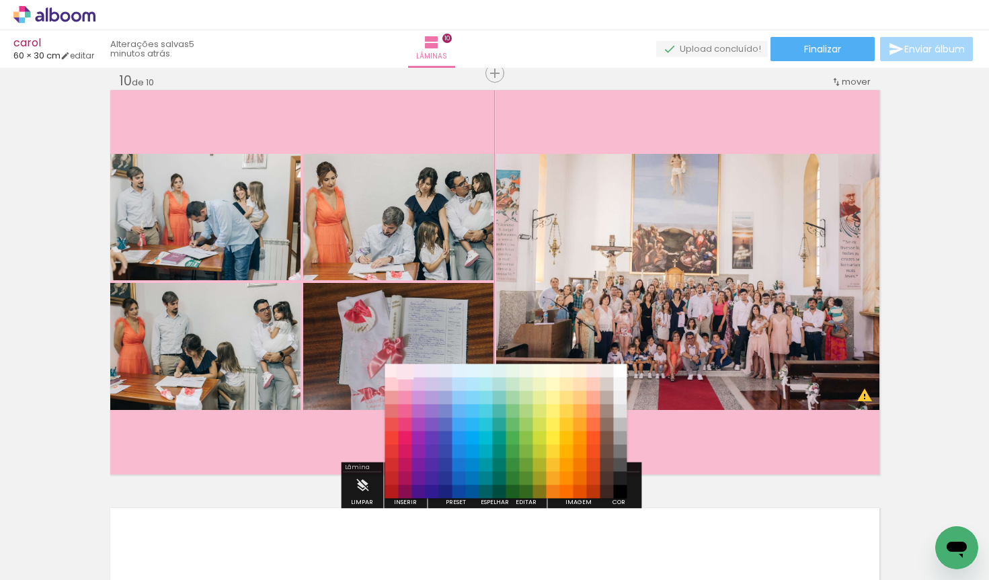
click at [405, 366] on paper-item "#fce4ec" at bounding box center [405, 370] width 13 height 13
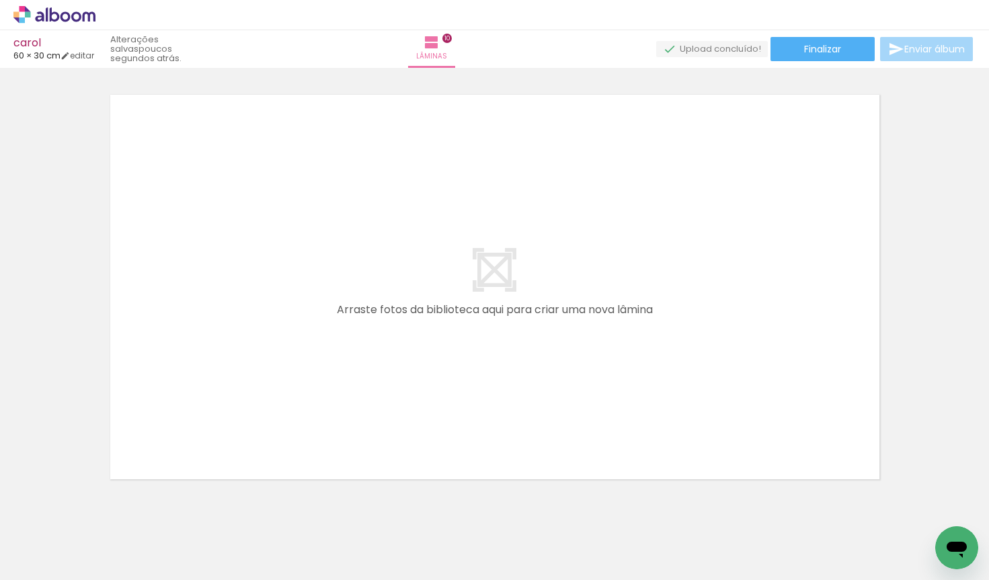
scroll to position [0, 4422]
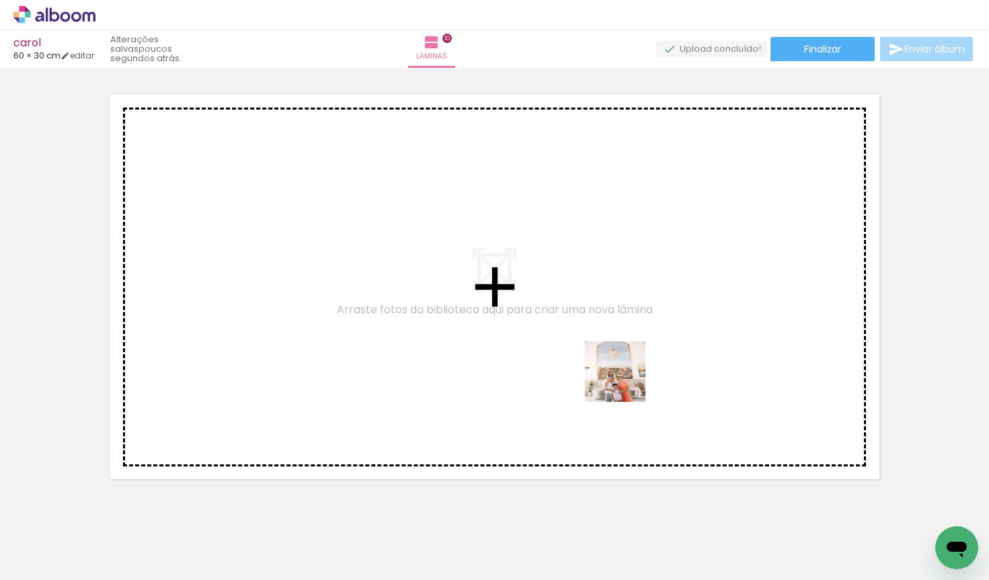
drag, startPoint x: 703, startPoint y: 550, endPoint x: 622, endPoint y: 374, distance: 193.4
click at [622, 374] on quentale-workspace at bounding box center [494, 290] width 989 height 580
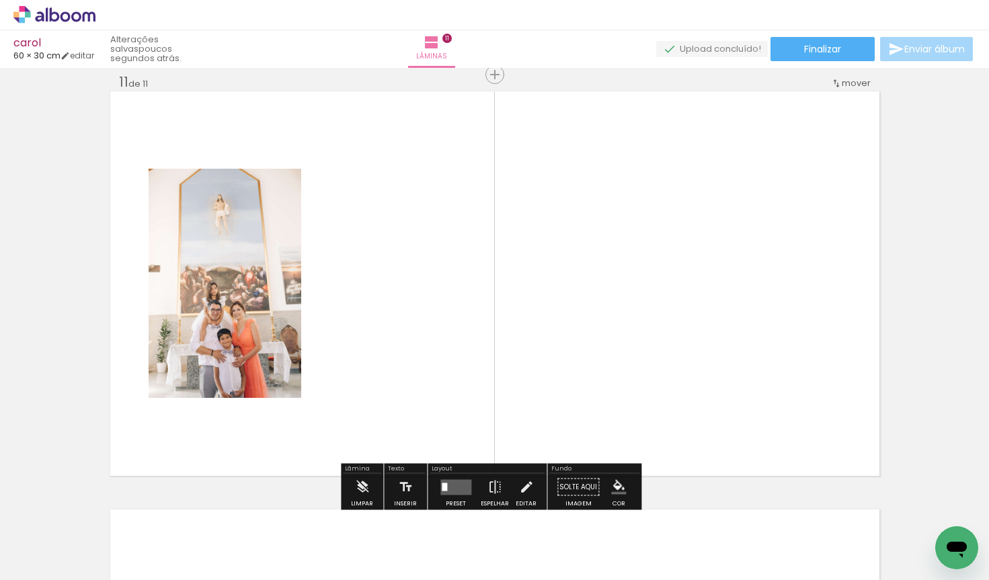
scroll to position [4198, 0]
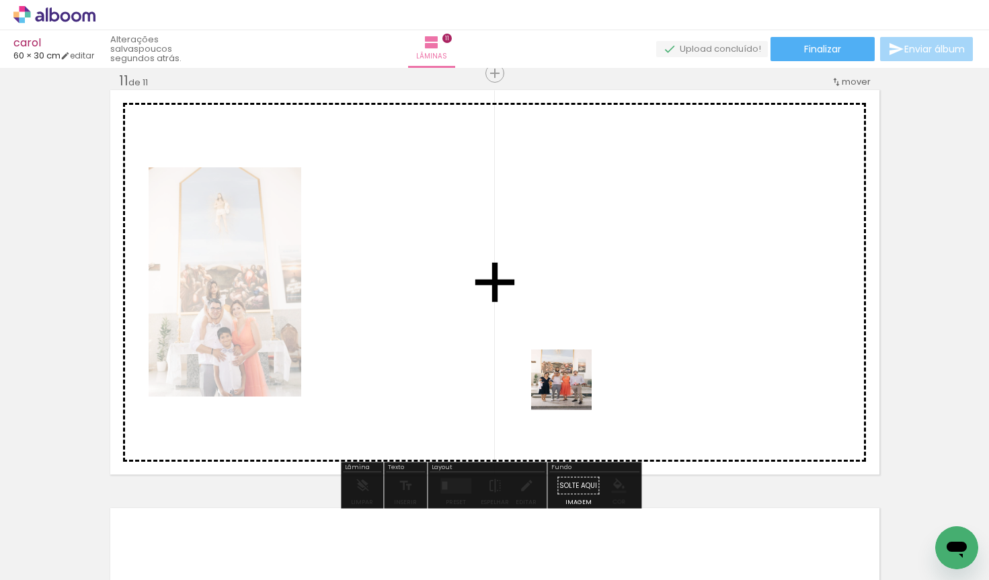
drag, startPoint x: 619, startPoint y: 539, endPoint x: 554, endPoint y: 366, distance: 185.1
click at [554, 366] on quentale-workspace at bounding box center [494, 290] width 989 height 580
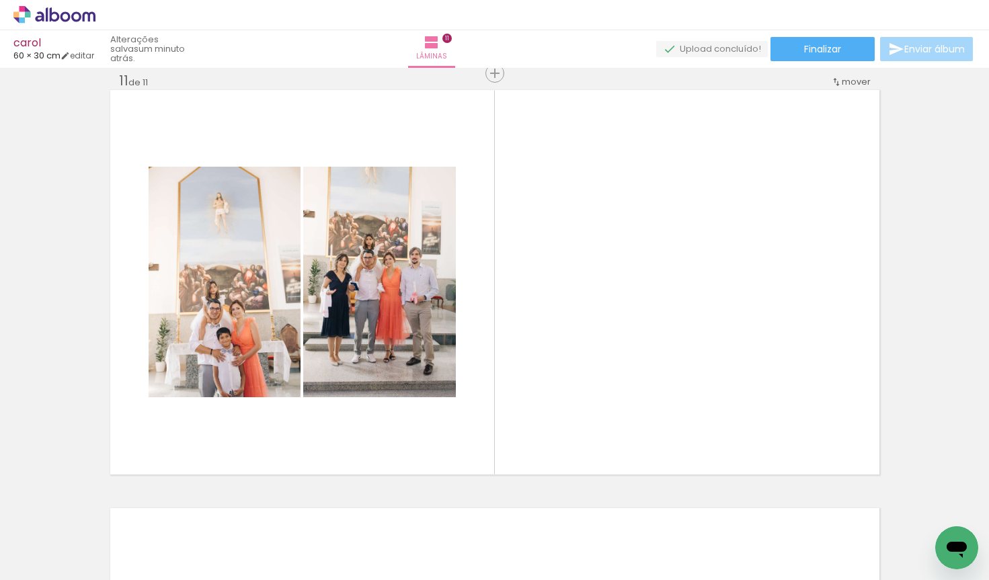
scroll to position [0, 4880]
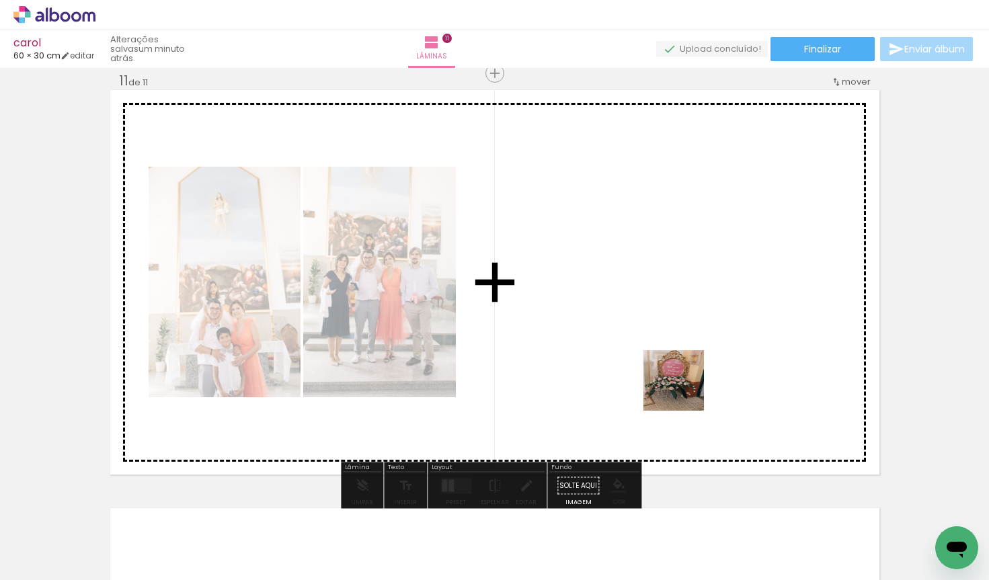
drag, startPoint x: 682, startPoint y: 546, endPoint x: 682, endPoint y: 371, distance: 174.8
click at [682, 371] on quentale-workspace at bounding box center [494, 290] width 989 height 580
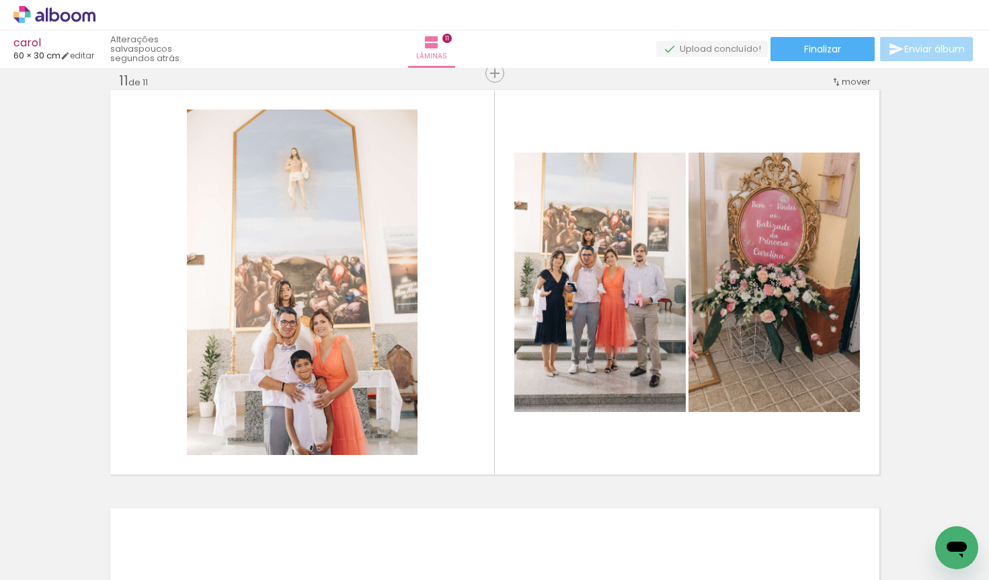
scroll to position [0, 5026]
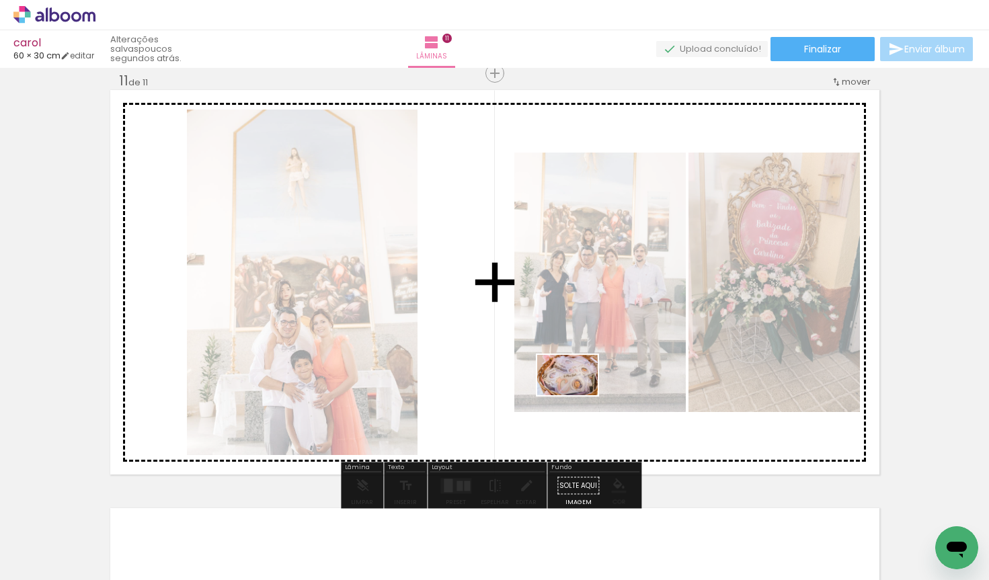
drag, startPoint x: 386, startPoint y: 536, endPoint x: 580, endPoint y: 391, distance: 243.0
click at [580, 391] on quentale-workspace at bounding box center [494, 290] width 989 height 580
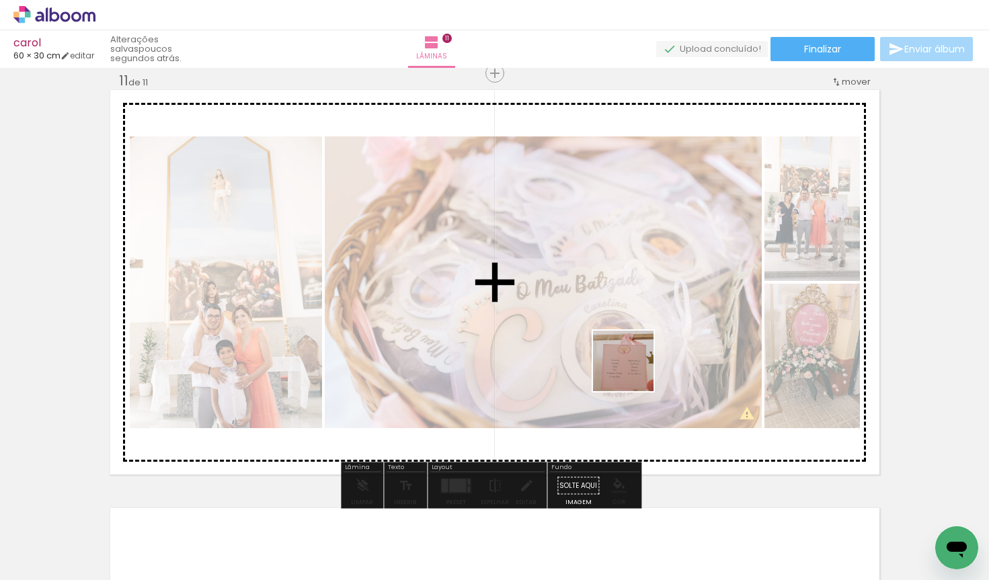
drag, startPoint x: 610, startPoint y: 539, endPoint x: 633, endPoint y: 371, distance: 169.6
click at [633, 371] on quentale-workspace at bounding box center [494, 290] width 989 height 580
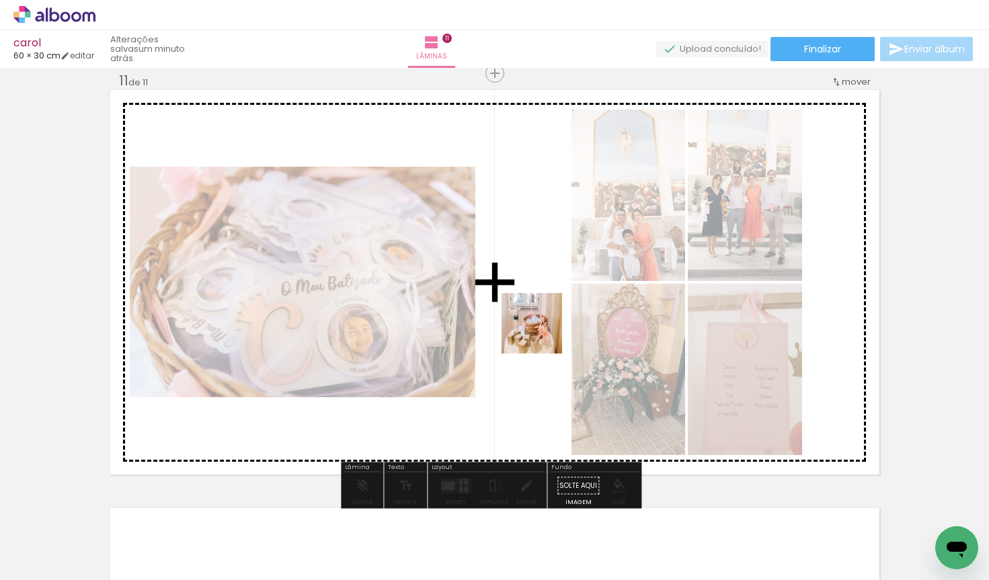
drag, startPoint x: 247, startPoint y: 541, endPoint x: 543, endPoint y: 333, distance: 361.5
click at [543, 333] on quentale-workspace at bounding box center [494, 290] width 989 height 580
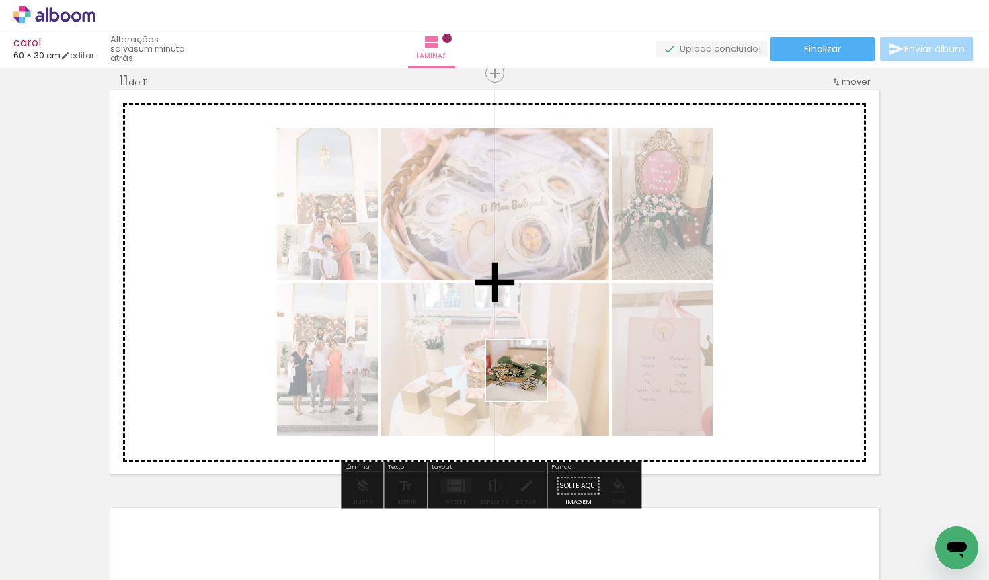
drag, startPoint x: 461, startPoint y: 545, endPoint x: 528, endPoint y: 376, distance: 182.0
click at [528, 376] on quentale-workspace at bounding box center [494, 290] width 989 height 580
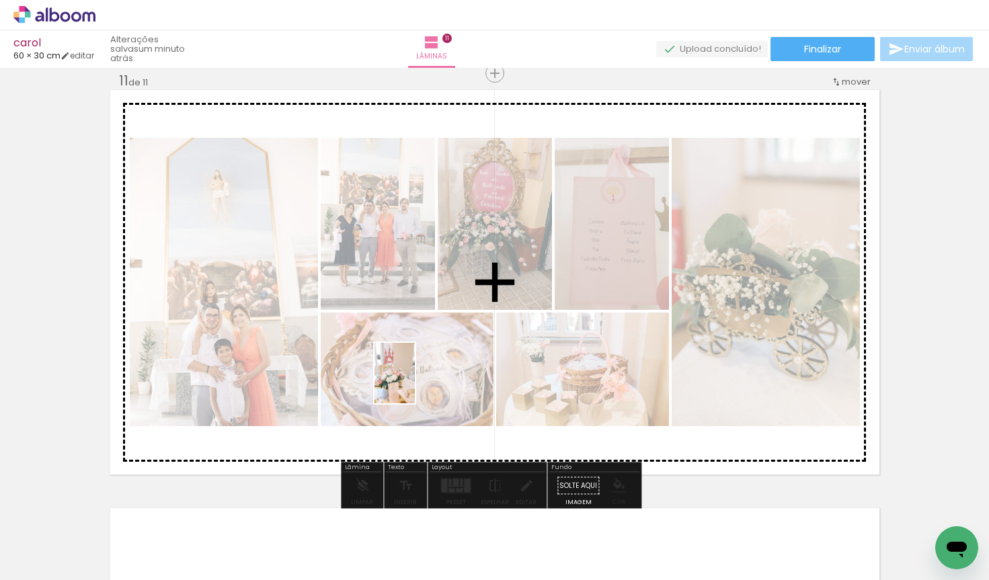
drag, startPoint x: 165, startPoint y: 534, endPoint x: 415, endPoint y: 382, distance: 293.2
click at [416, 382] on quentale-workspace at bounding box center [494, 290] width 989 height 580
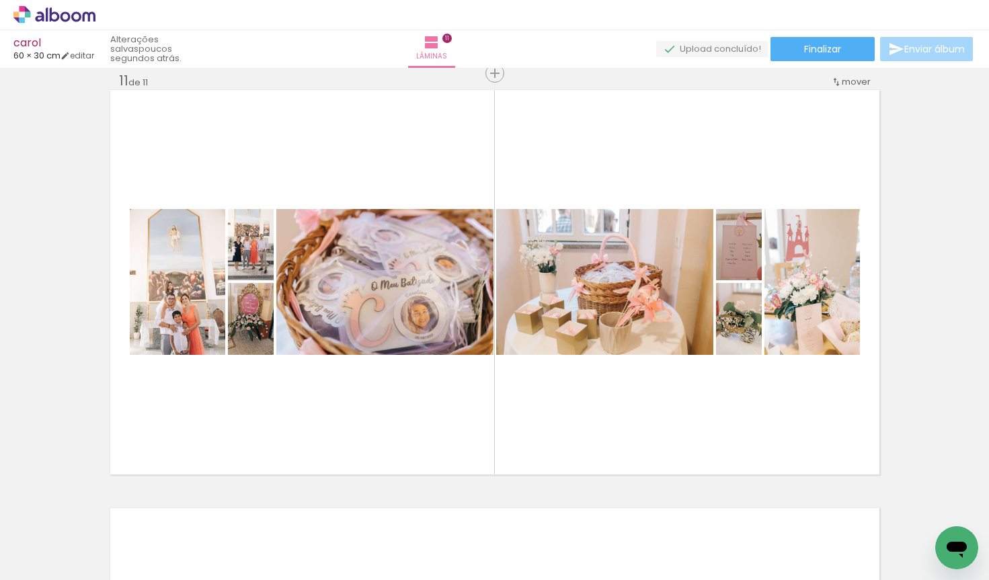
scroll to position [0, 6354]
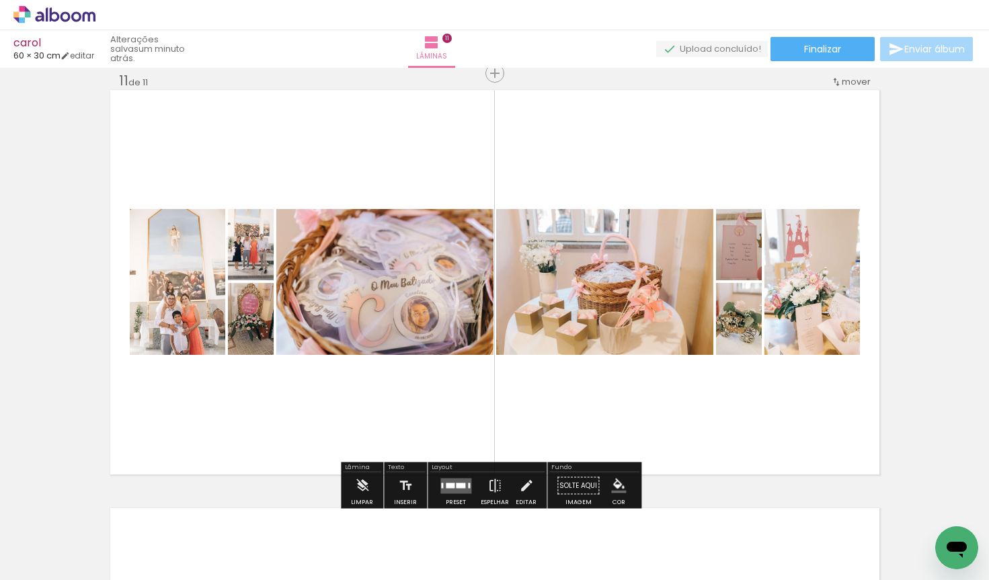
click at [47, 569] on span "Adicionar Fotos" at bounding box center [48, 562] width 40 height 15
click at [0, 0] on input "file" at bounding box center [0, 0] width 0 height 0
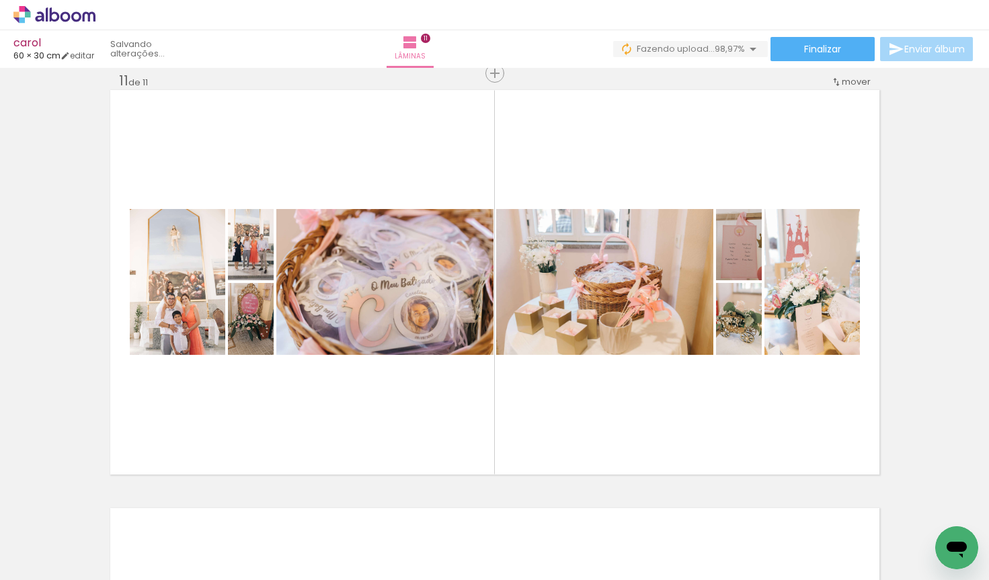
scroll to position [0, 6429]
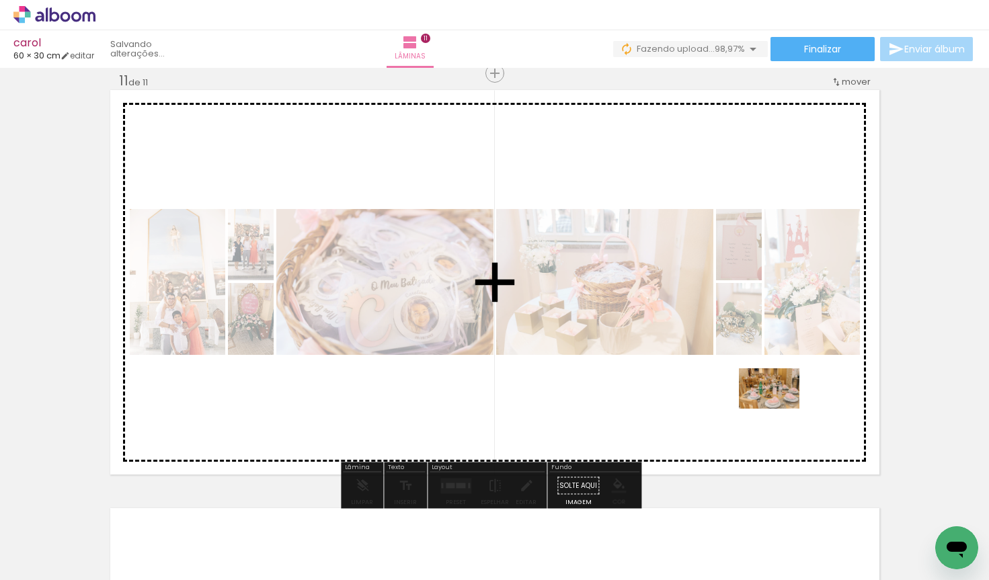
drag, startPoint x: 916, startPoint y: 550, endPoint x: 779, endPoint y: 409, distance: 196.4
click at [779, 409] on quentale-workspace at bounding box center [494, 290] width 989 height 580
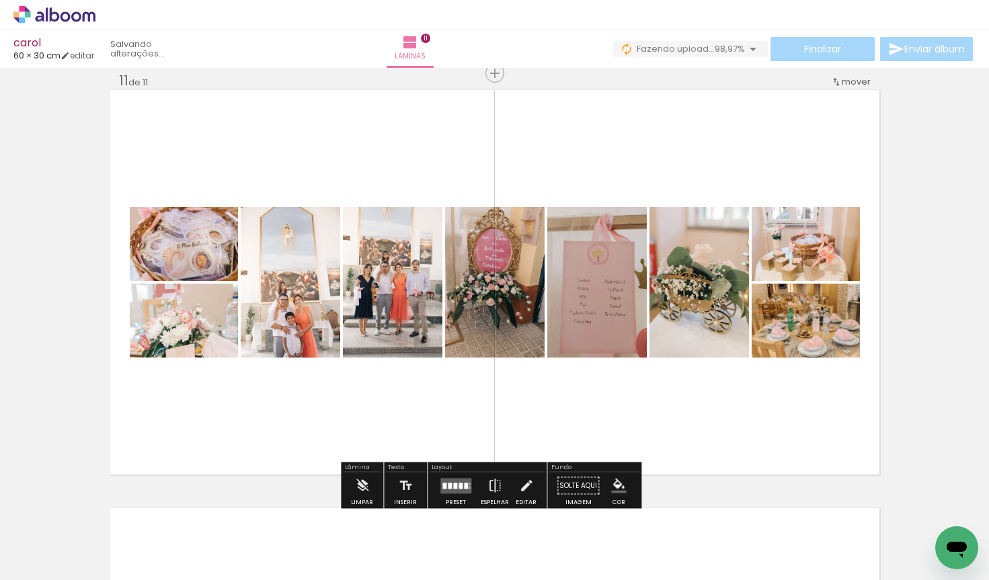
click at [440, 482] on quentale-layouter at bounding box center [455, 485] width 31 height 15
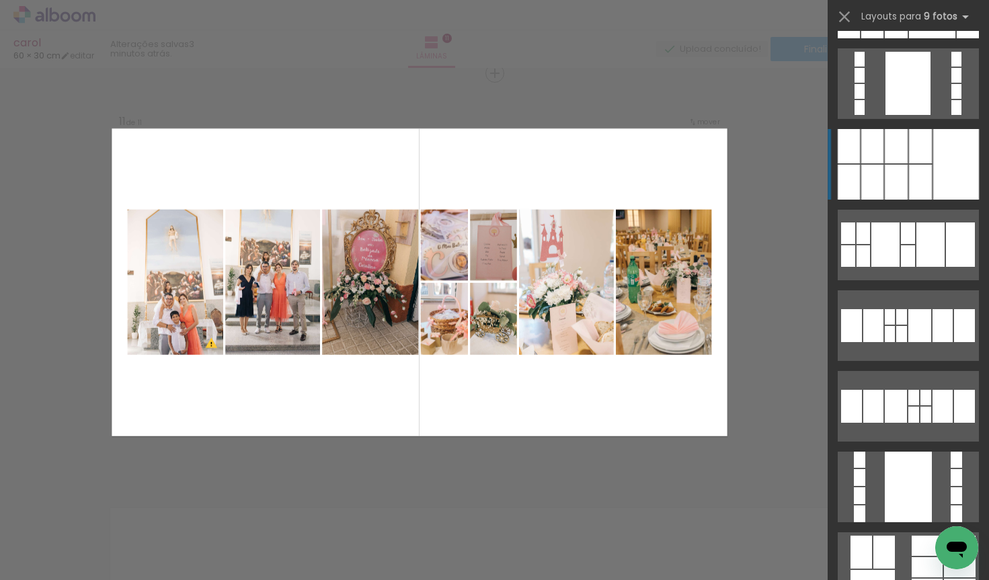
scroll to position [714, 0]
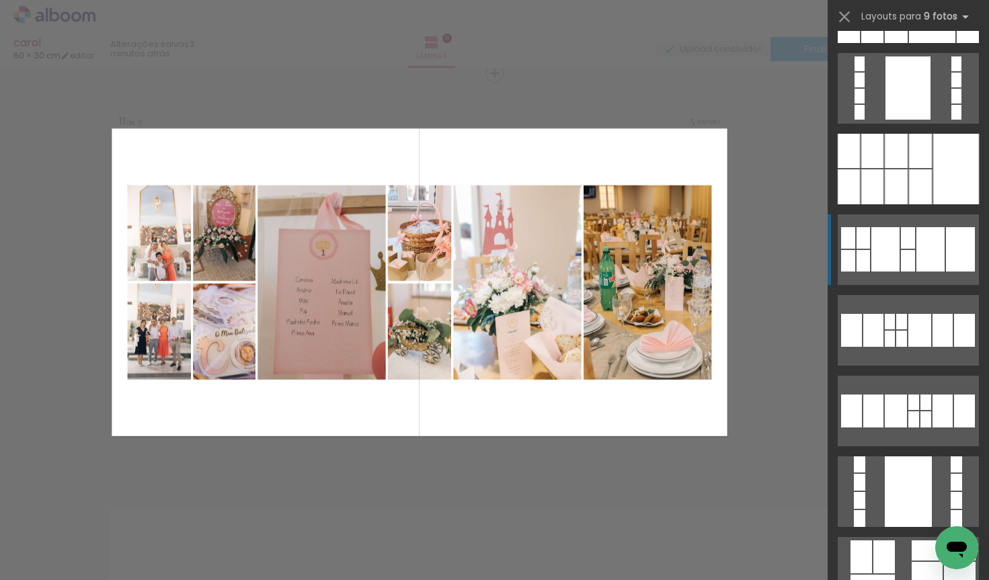
click at [927, 264] on div at bounding box center [930, 249] width 28 height 44
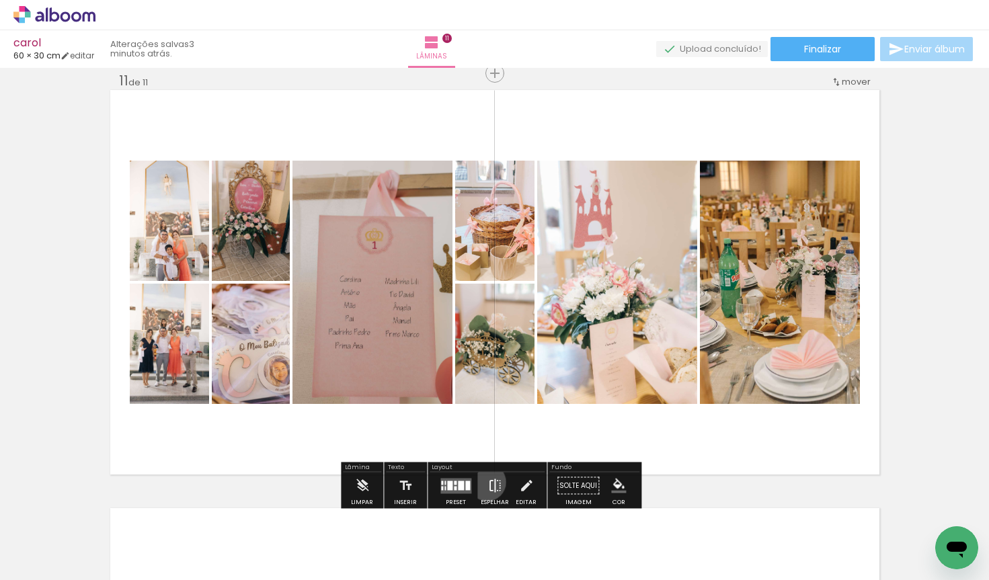
click at [487, 482] on iron-icon at bounding box center [494, 486] width 15 height 27
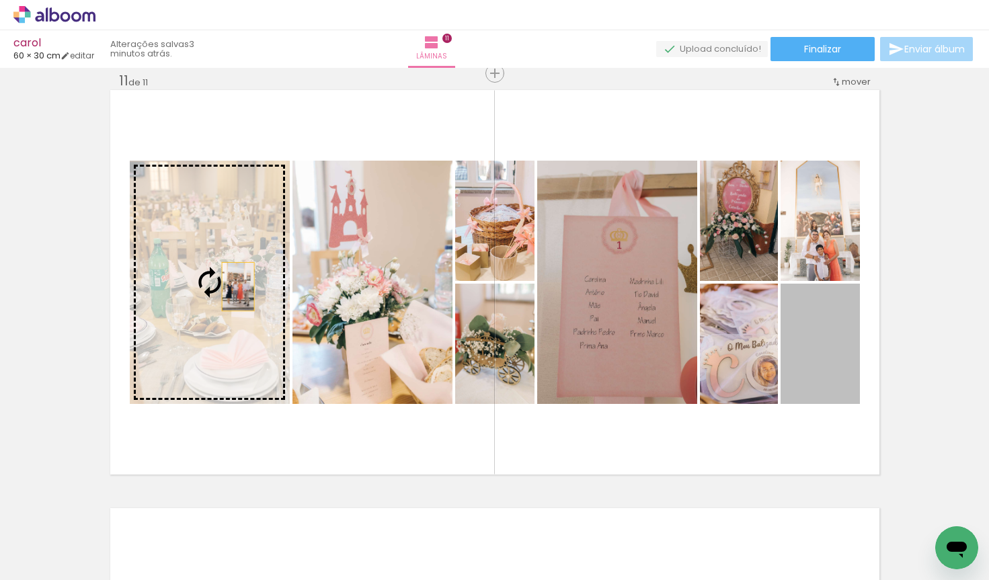
drag, startPoint x: 832, startPoint y: 364, endPoint x: 232, endPoint y: 286, distance: 605.4
click at [0, 0] on slot at bounding box center [0, 0] width 0 height 0
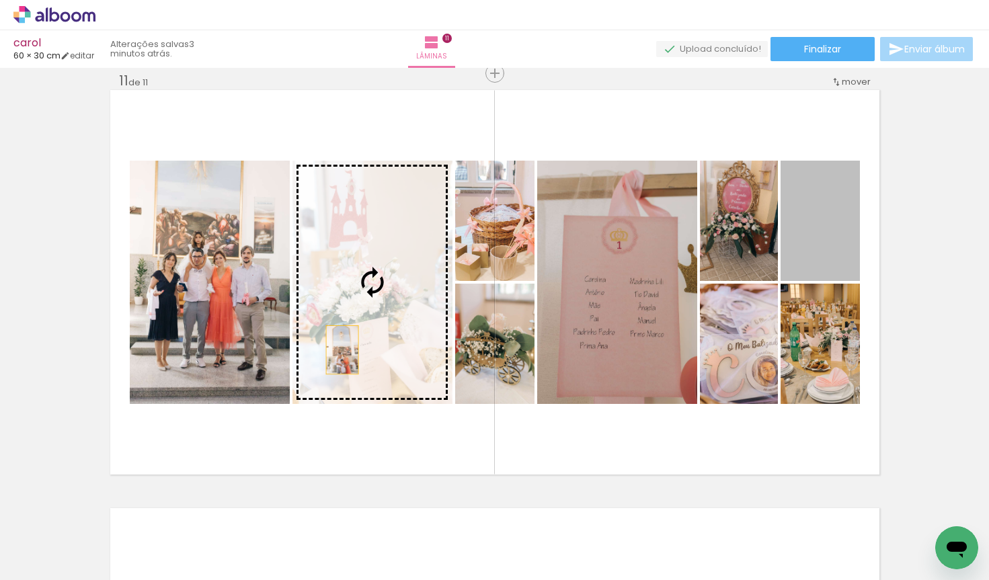
drag, startPoint x: 827, startPoint y: 254, endPoint x: 336, endPoint y: 350, distance: 500.0
click at [0, 0] on slot at bounding box center [0, 0] width 0 height 0
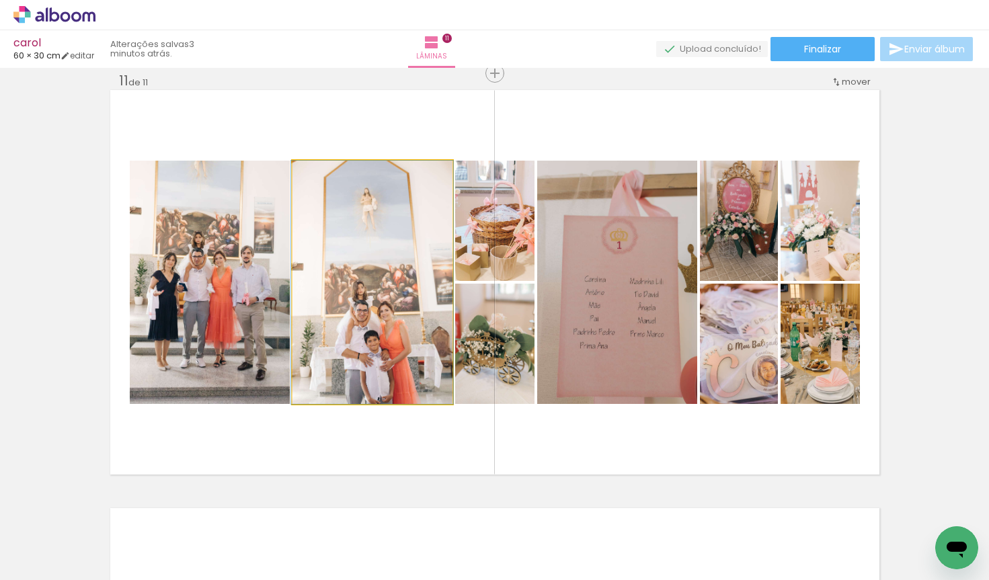
drag, startPoint x: 373, startPoint y: 342, endPoint x: 373, endPoint y: 323, distance: 19.5
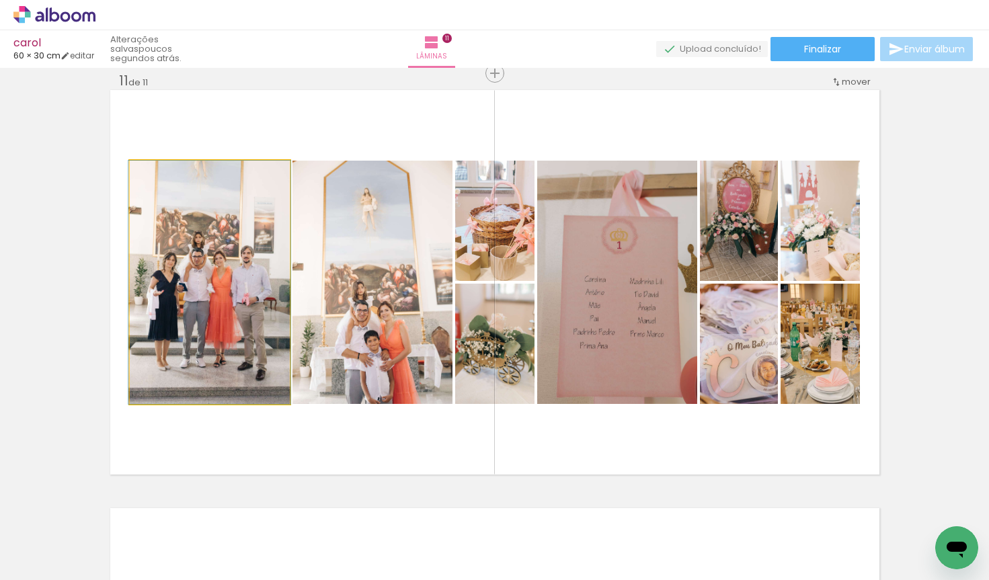
click at [179, 205] on quentale-photo at bounding box center [210, 282] width 160 height 243
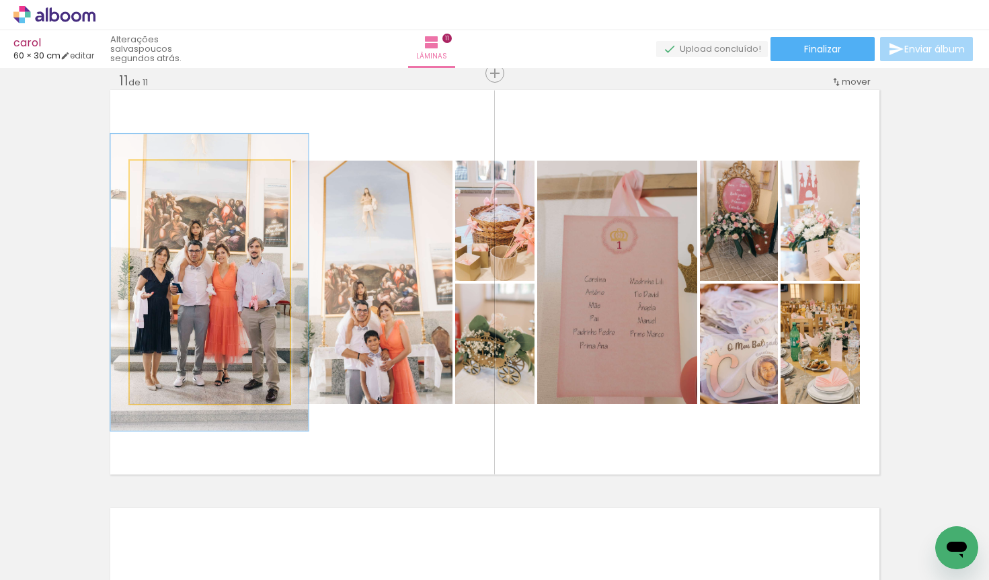
drag, startPoint x: 155, startPoint y: 182, endPoint x: 165, endPoint y: 180, distance: 10.4
type paper-slider "122"
click at [165, 180] on div at bounding box center [172, 175] width 22 height 22
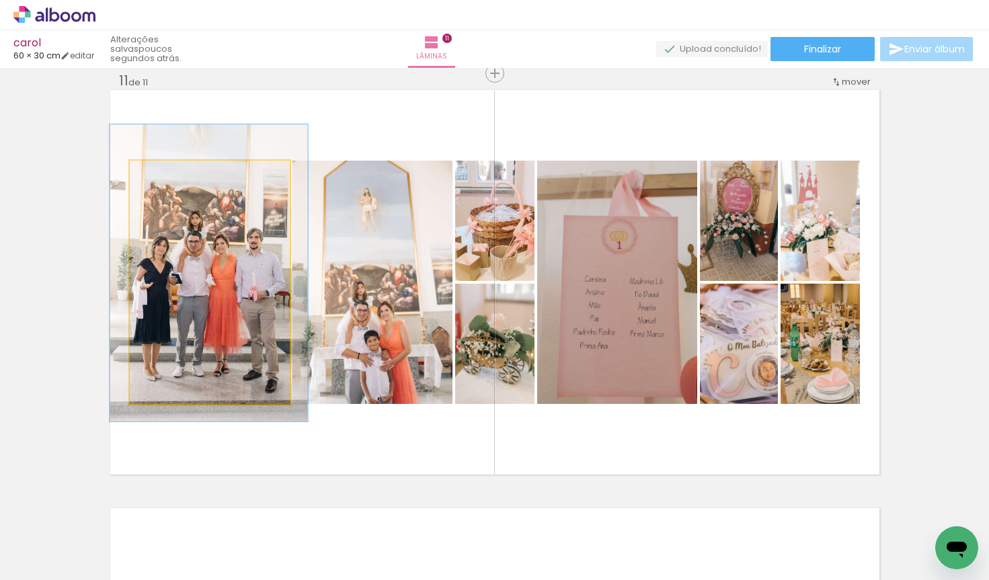
drag, startPoint x: 230, startPoint y: 265, endPoint x: 229, endPoint y: 255, distance: 9.4
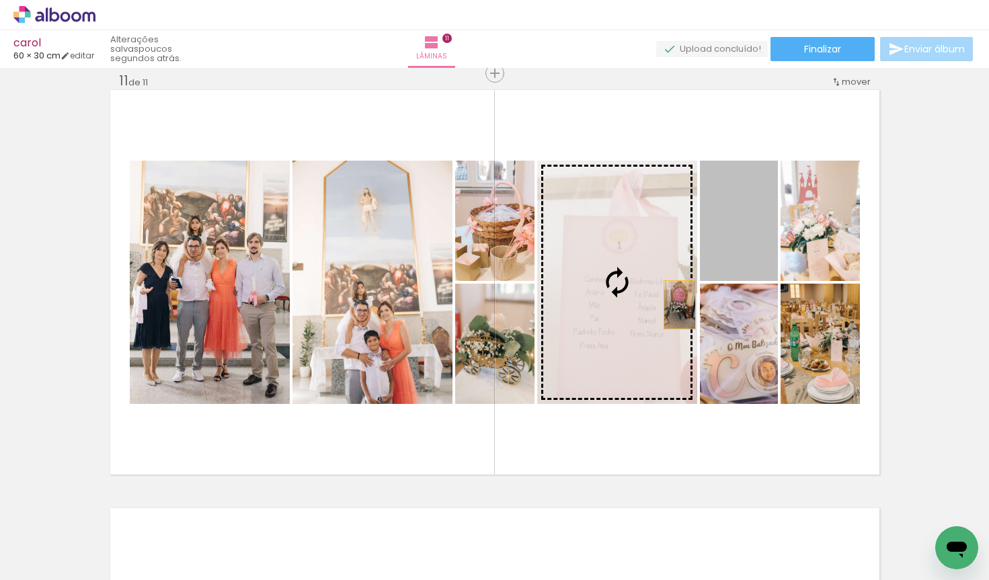
drag, startPoint x: 748, startPoint y: 217, endPoint x: 674, endPoint y: 305, distance: 114.5
click at [0, 0] on slot at bounding box center [0, 0] width 0 height 0
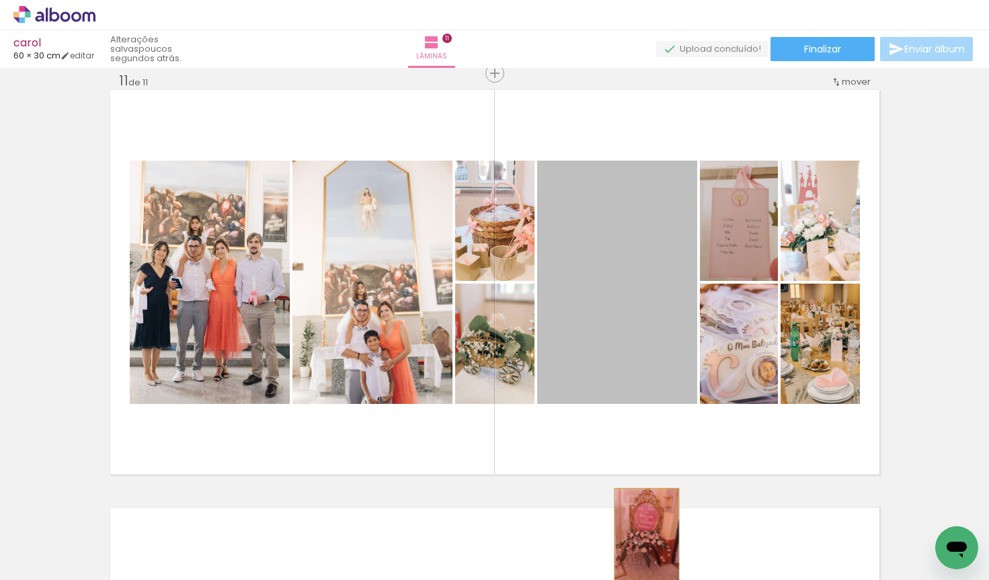
drag, startPoint x: 633, startPoint y: 342, endPoint x: 641, endPoint y: 543, distance: 201.2
click at [641, 543] on quentale-workspace at bounding box center [494, 290] width 989 height 580
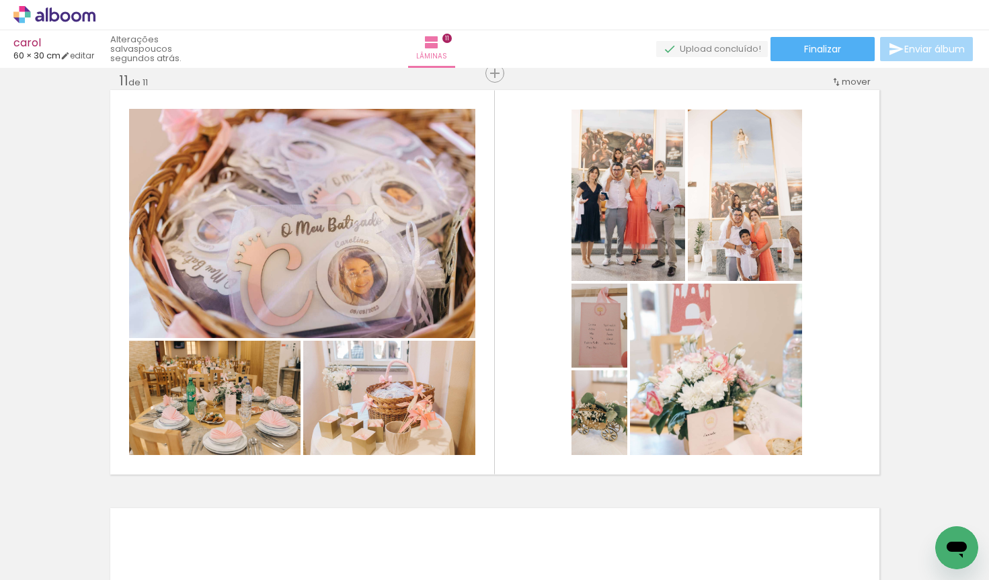
scroll to position [0, 4826]
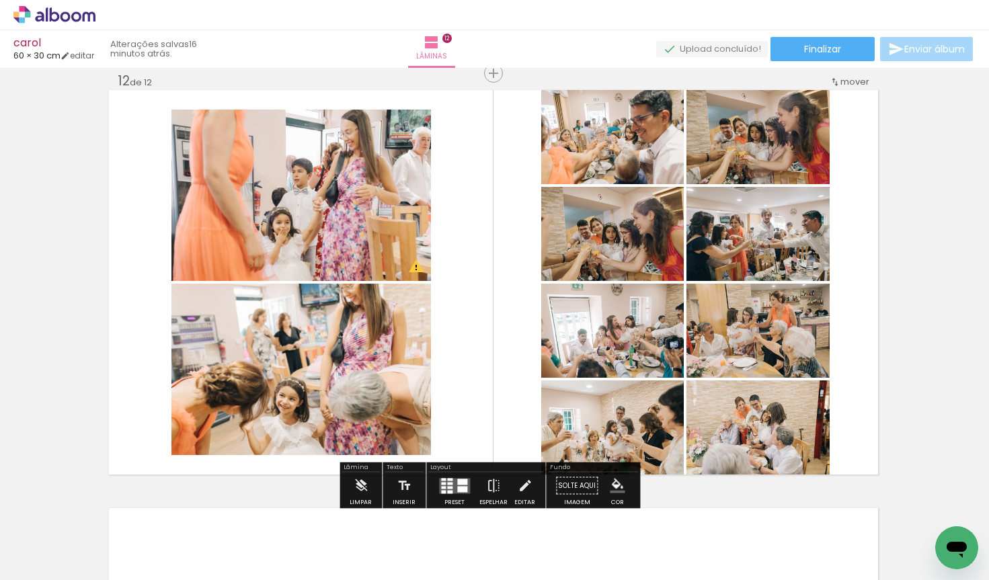
scroll to position [0, 5444]
